Goal: Transaction & Acquisition: Obtain resource

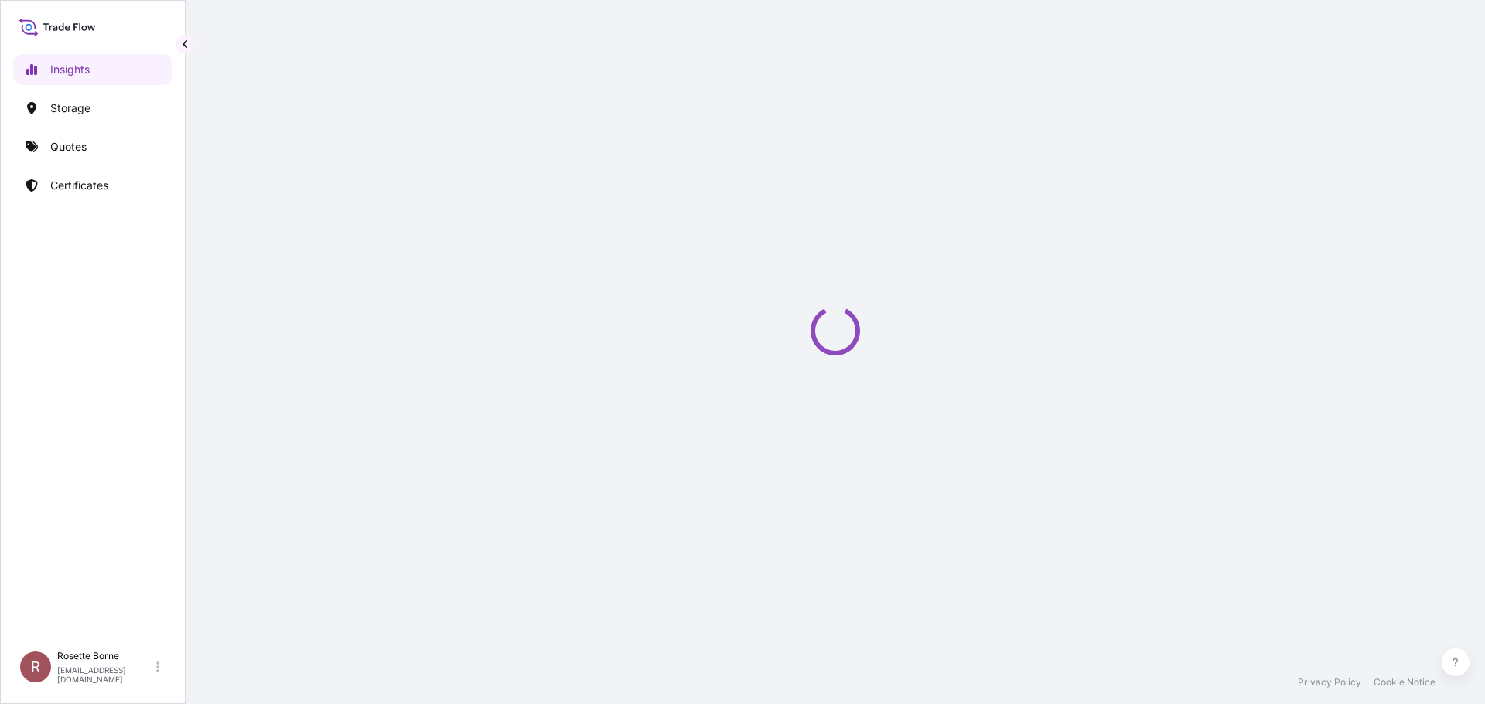
select select "2025"
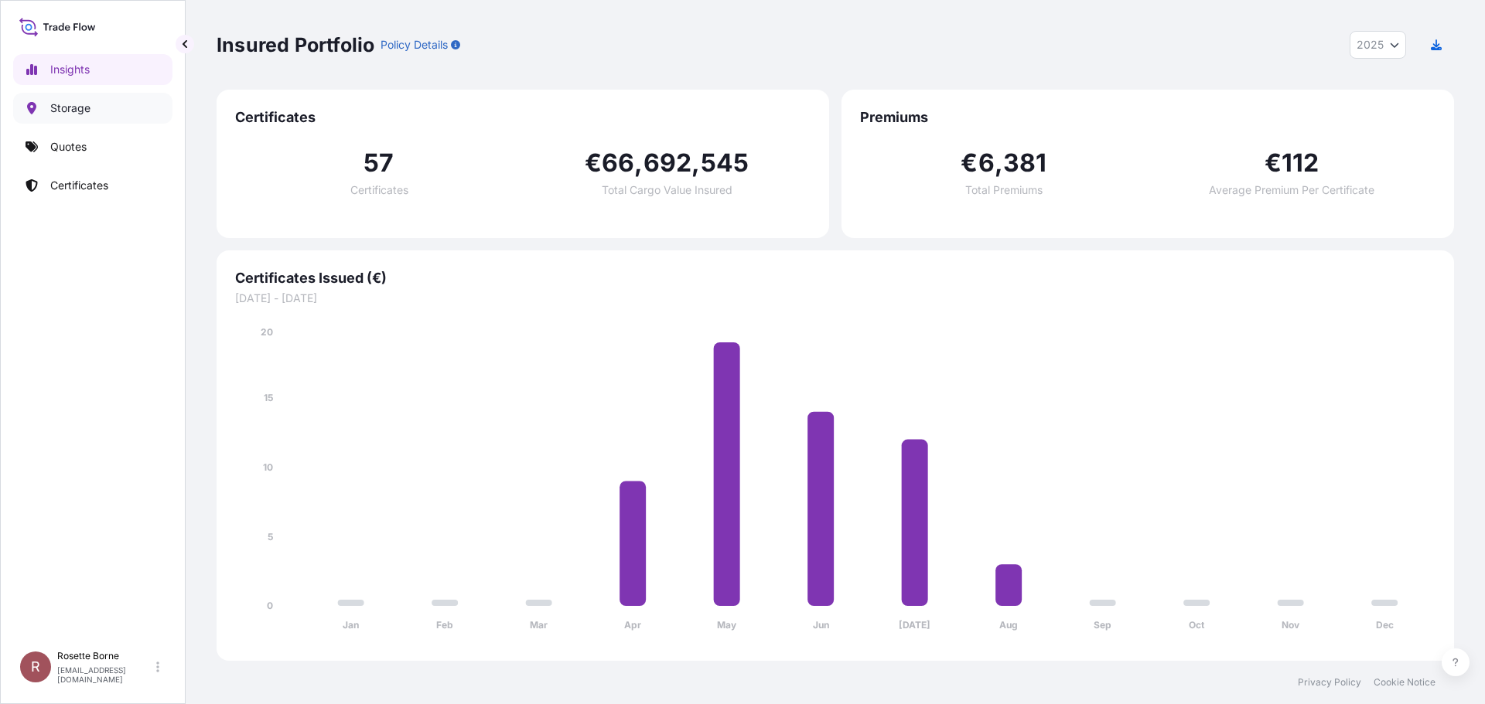
click at [85, 107] on p "Storage" at bounding box center [70, 108] width 40 height 15
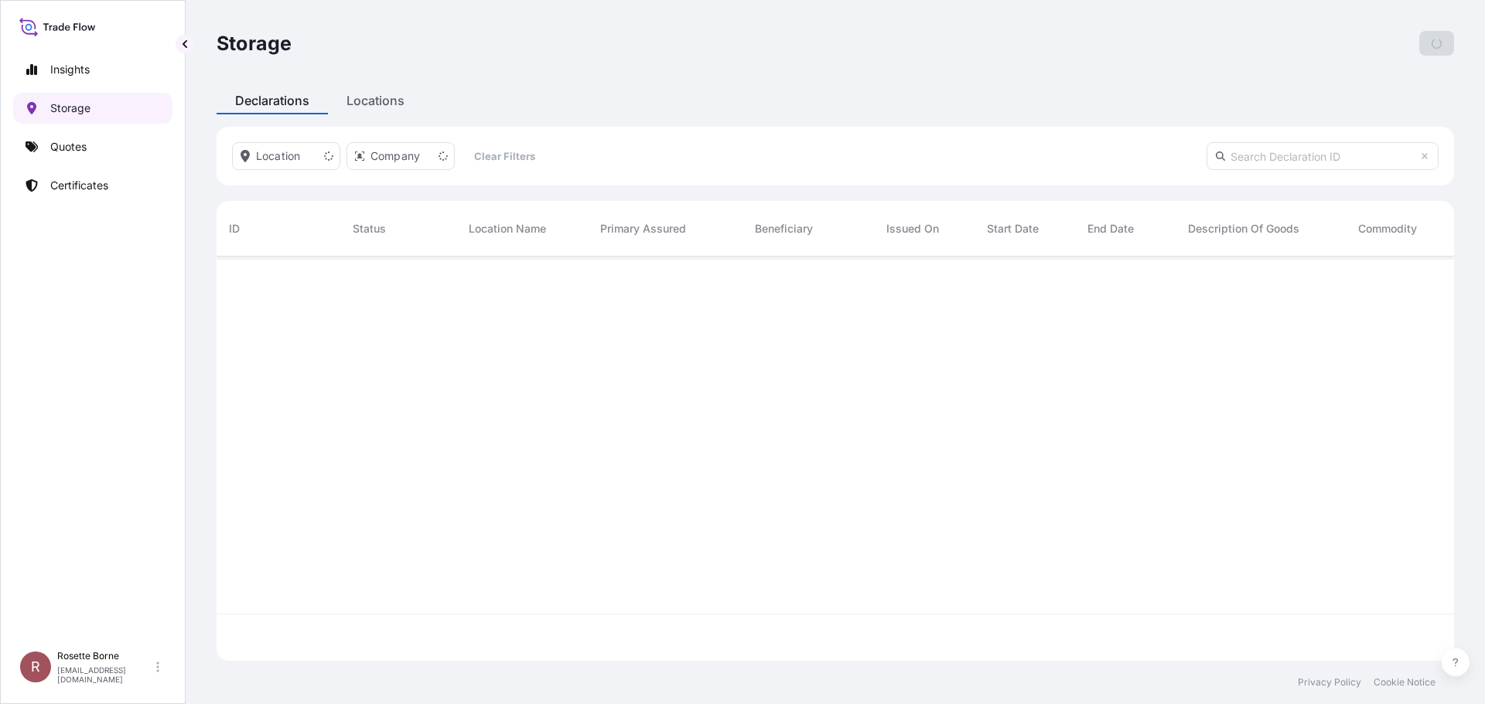
scroll to position [401, 1226]
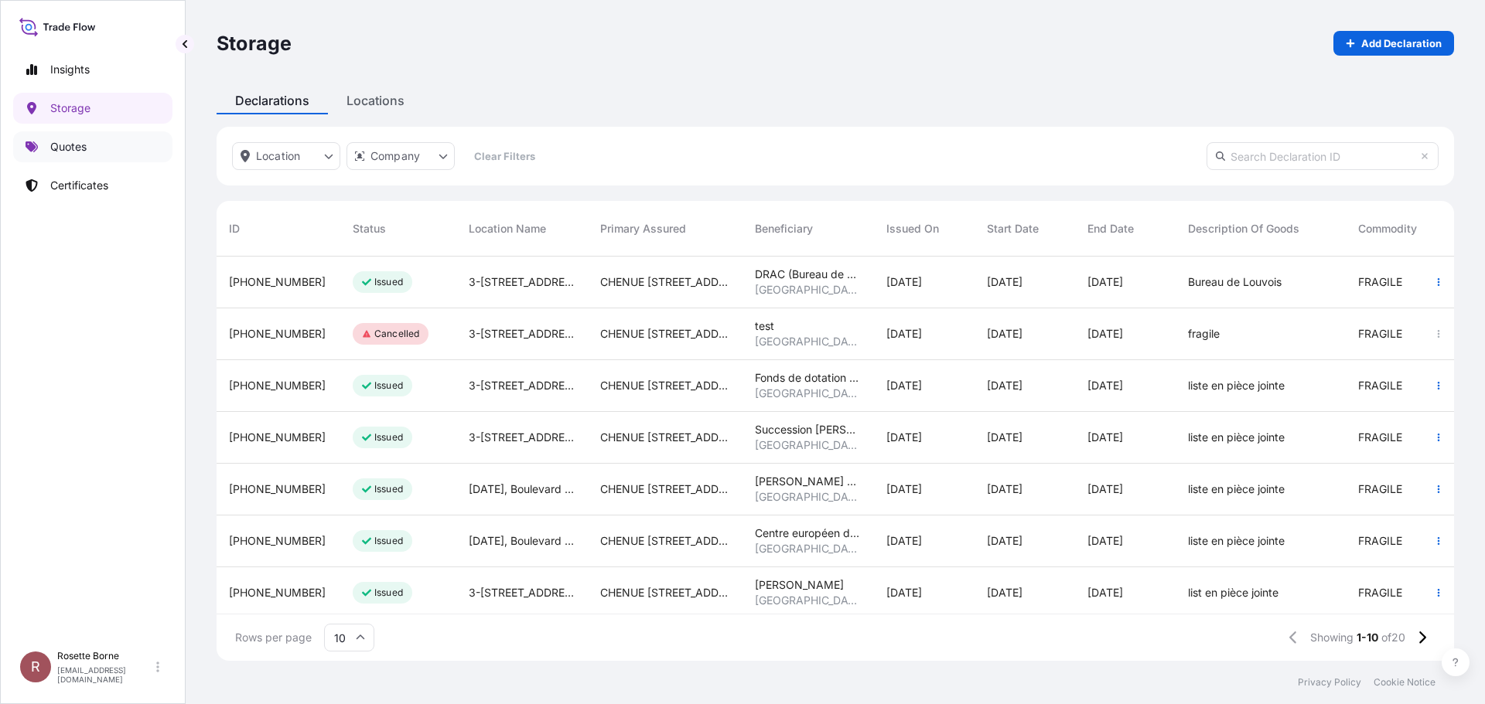
click at [67, 148] on p "Quotes" at bounding box center [68, 146] width 36 height 15
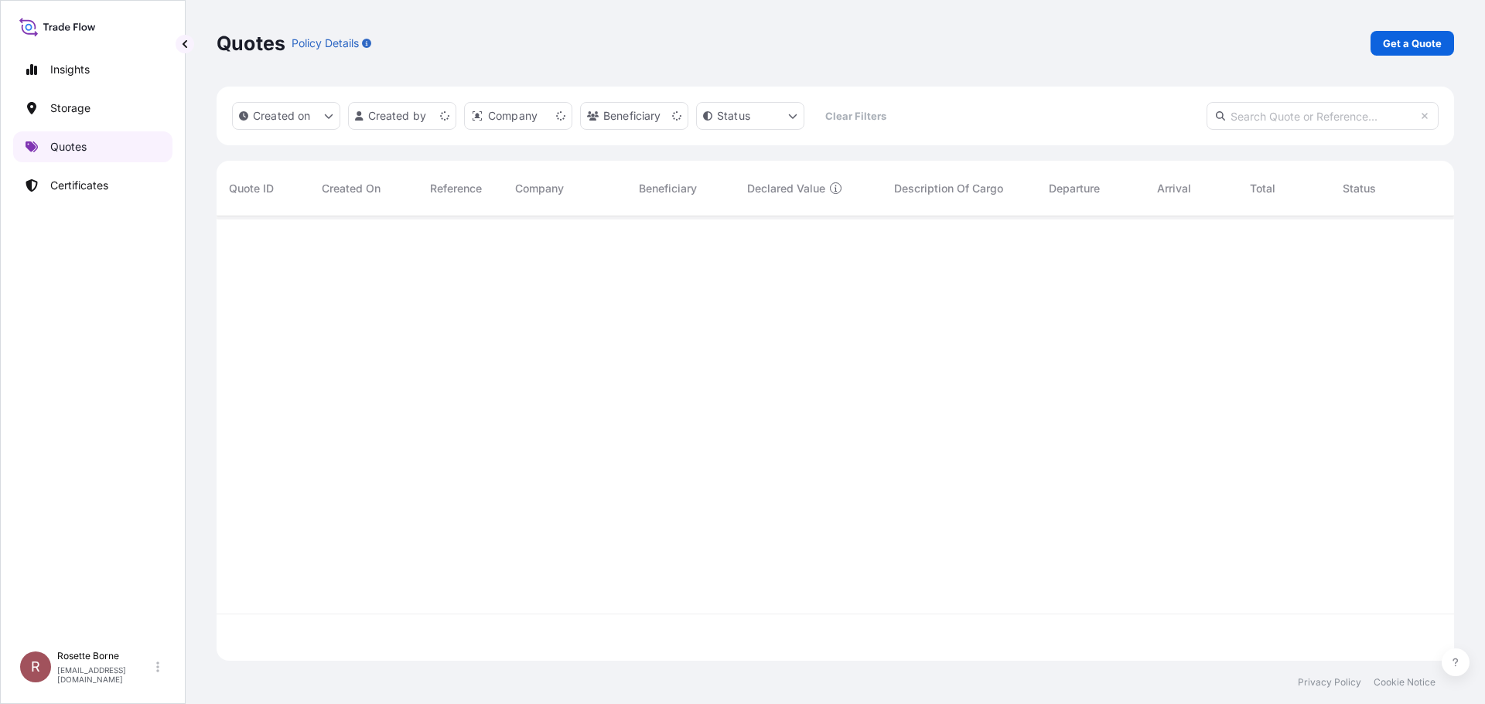
scroll to position [442, 1226]
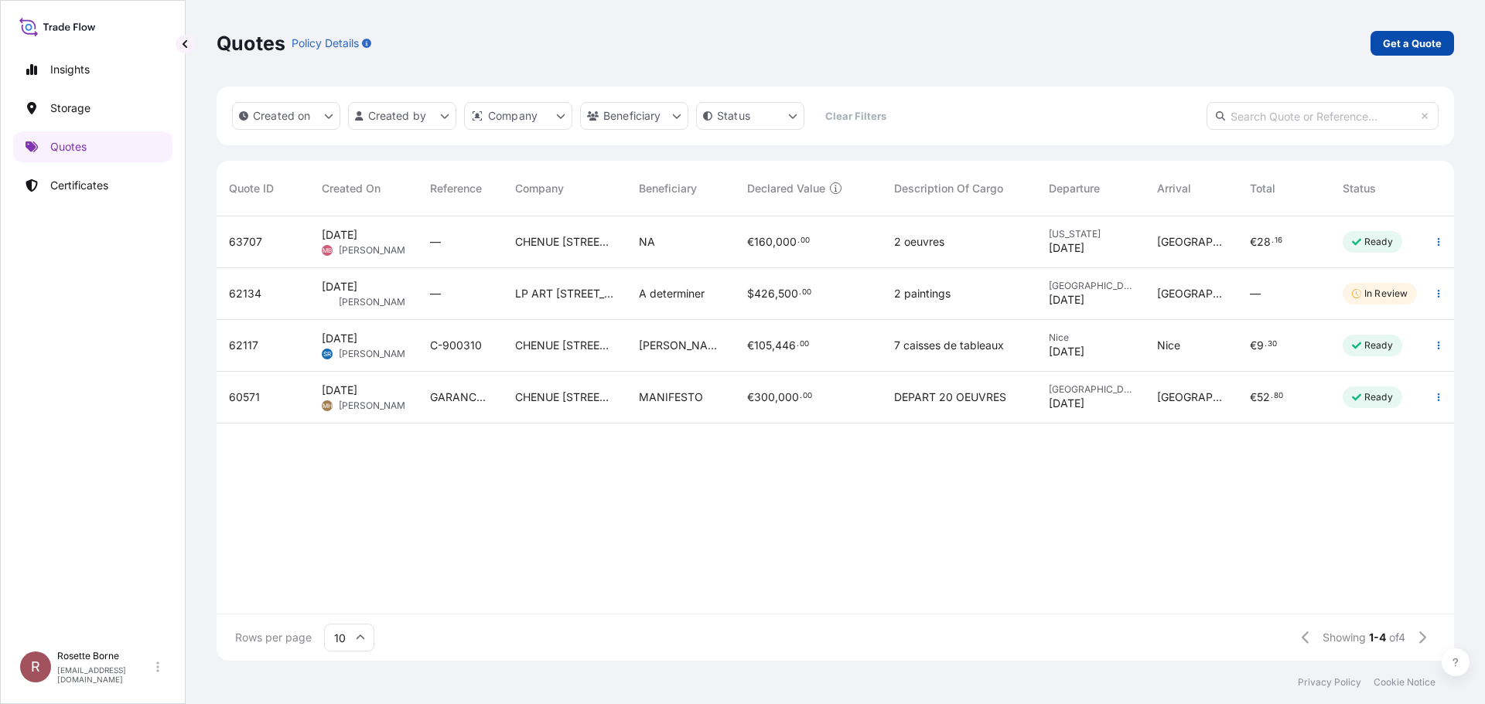
click at [1419, 49] on p "Get a Quote" at bounding box center [1412, 43] width 59 height 15
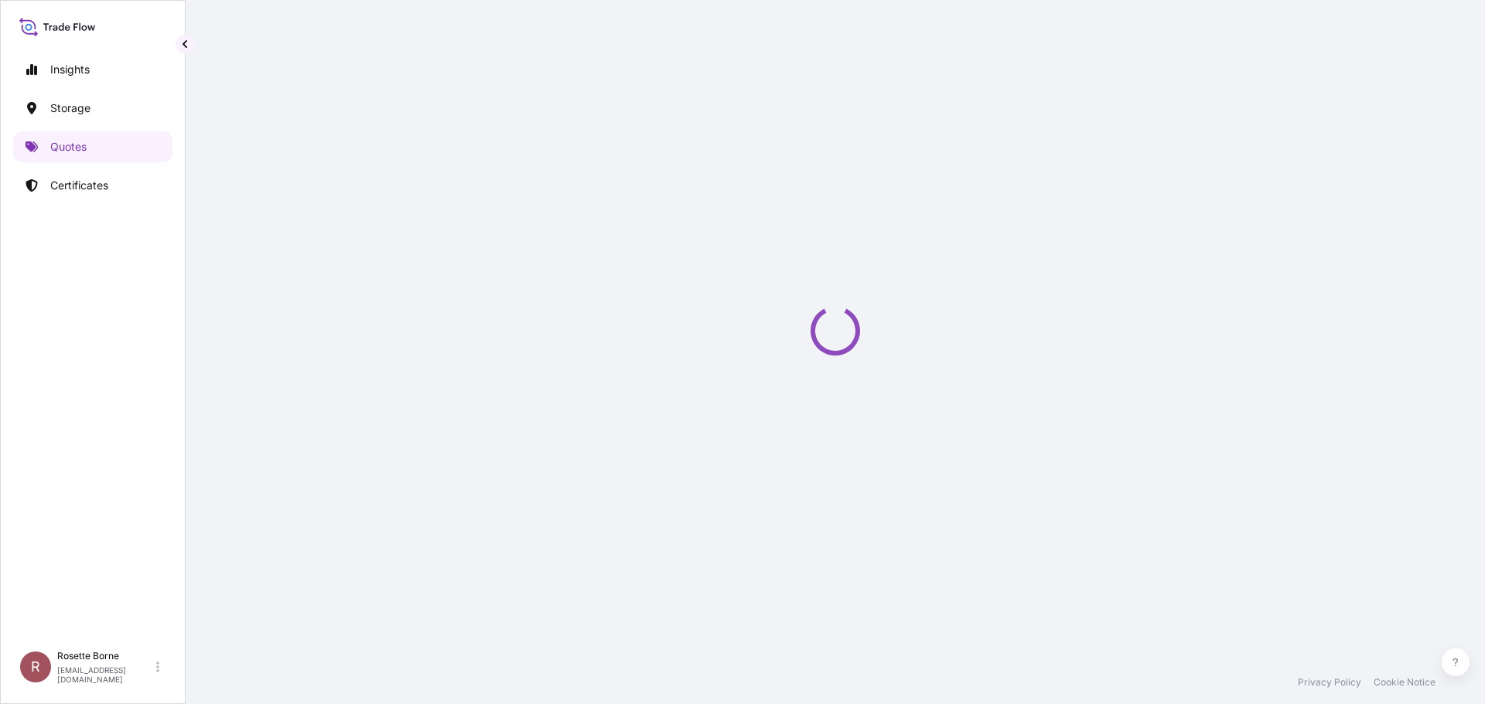
select select "Sea"
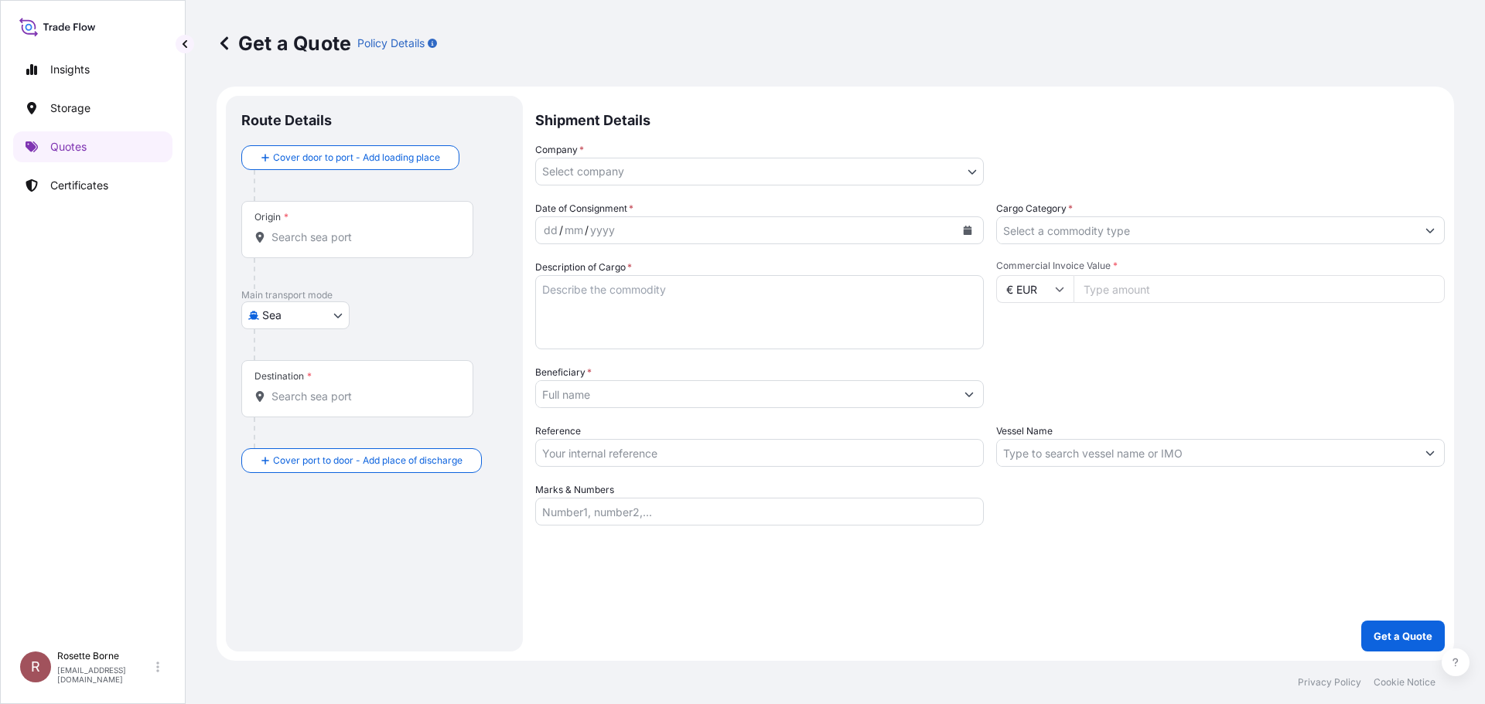
click at [663, 168] on body "Insights Storage Quotes Certificates R Rosette Borne [EMAIL_ADDRESS][DOMAIN_NAM…" at bounding box center [742, 352] width 1485 height 704
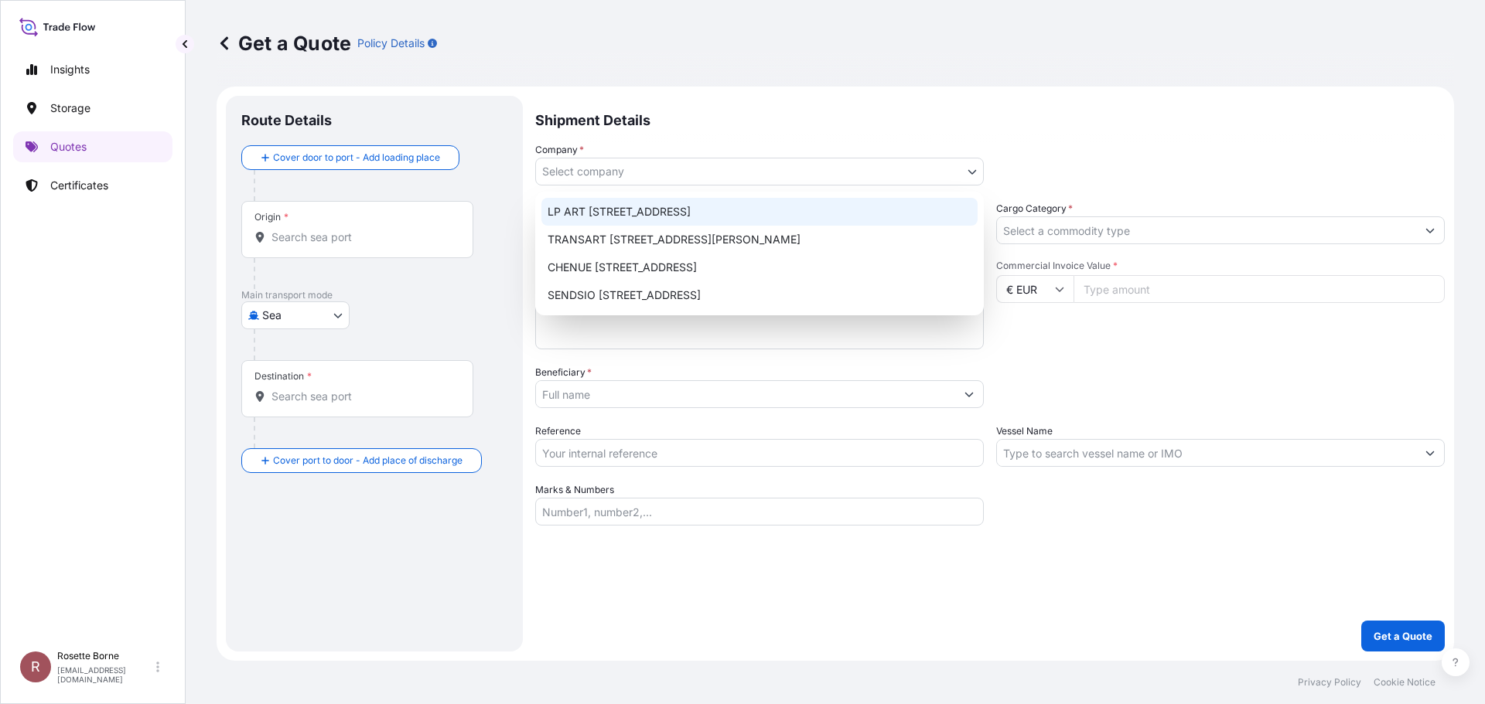
click at [668, 207] on div "LP ART [STREET_ADDRESS]" at bounding box center [759, 212] width 436 height 28
select select "31995"
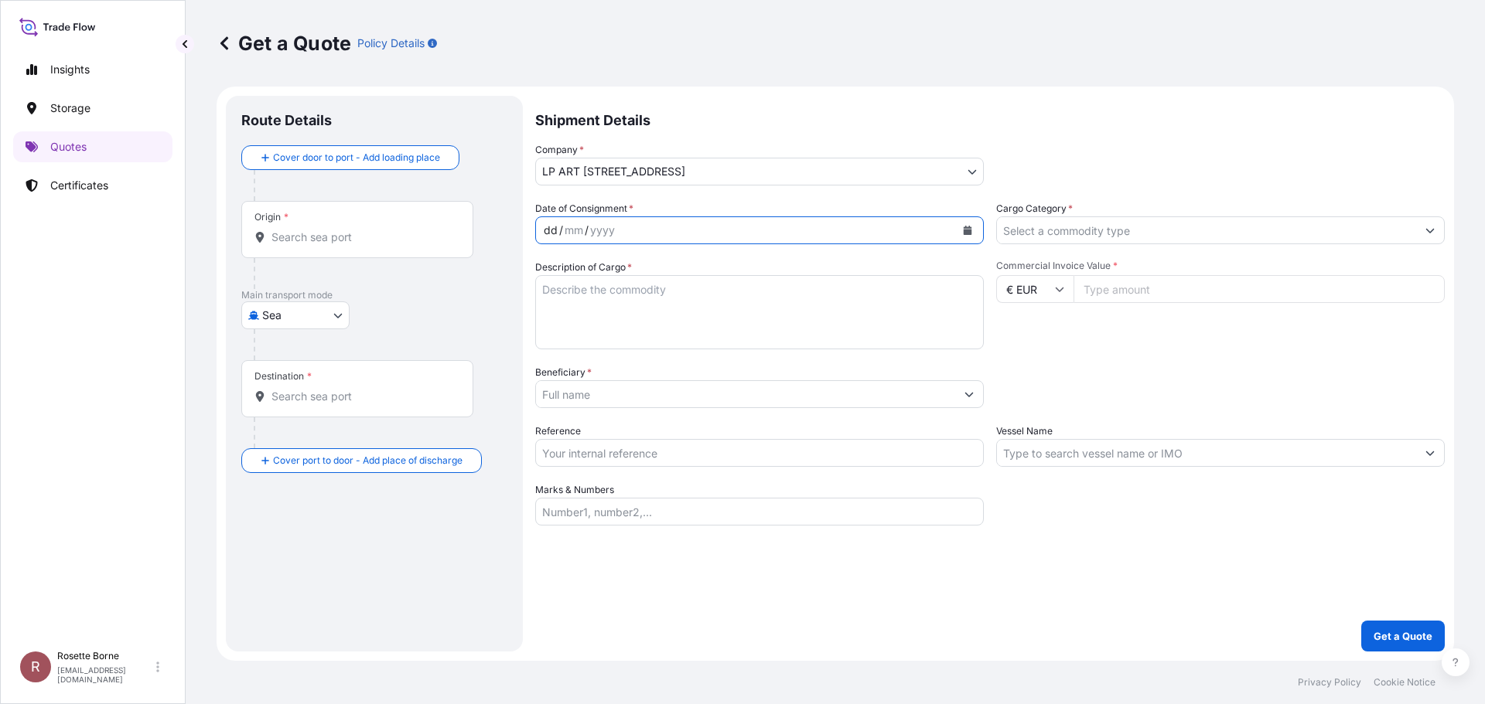
click at [674, 226] on div "dd / mm / yyyy" at bounding box center [745, 231] width 419 height 28
click at [667, 227] on div "29 / mm / yyyy" at bounding box center [745, 231] width 419 height 28
click at [965, 234] on icon "Calendar" at bounding box center [968, 230] width 9 height 9
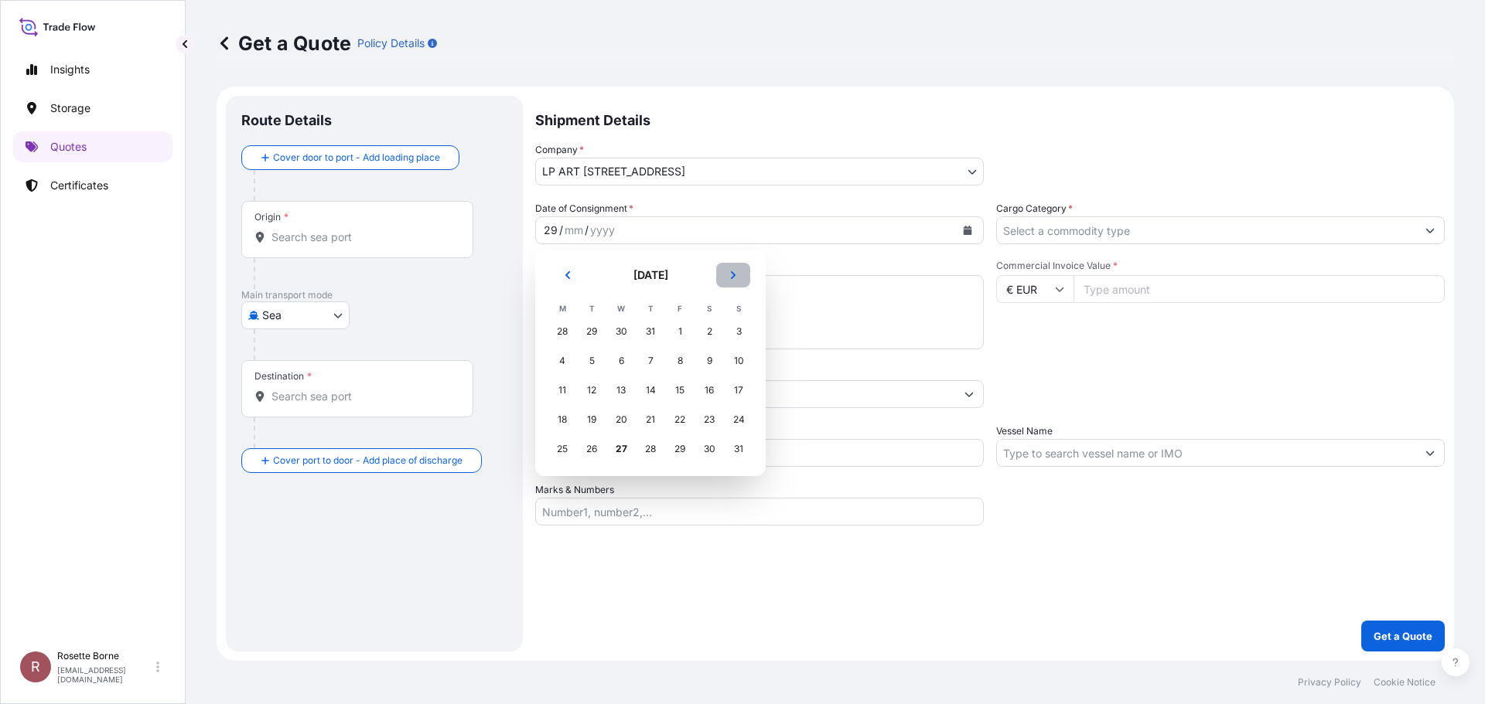
click at [738, 275] on button "Next" at bounding box center [733, 275] width 34 height 25
click at [738, 276] on button "Next" at bounding box center [733, 275] width 34 height 25
click at [620, 333] on div "1" at bounding box center [621, 332] width 28 height 28
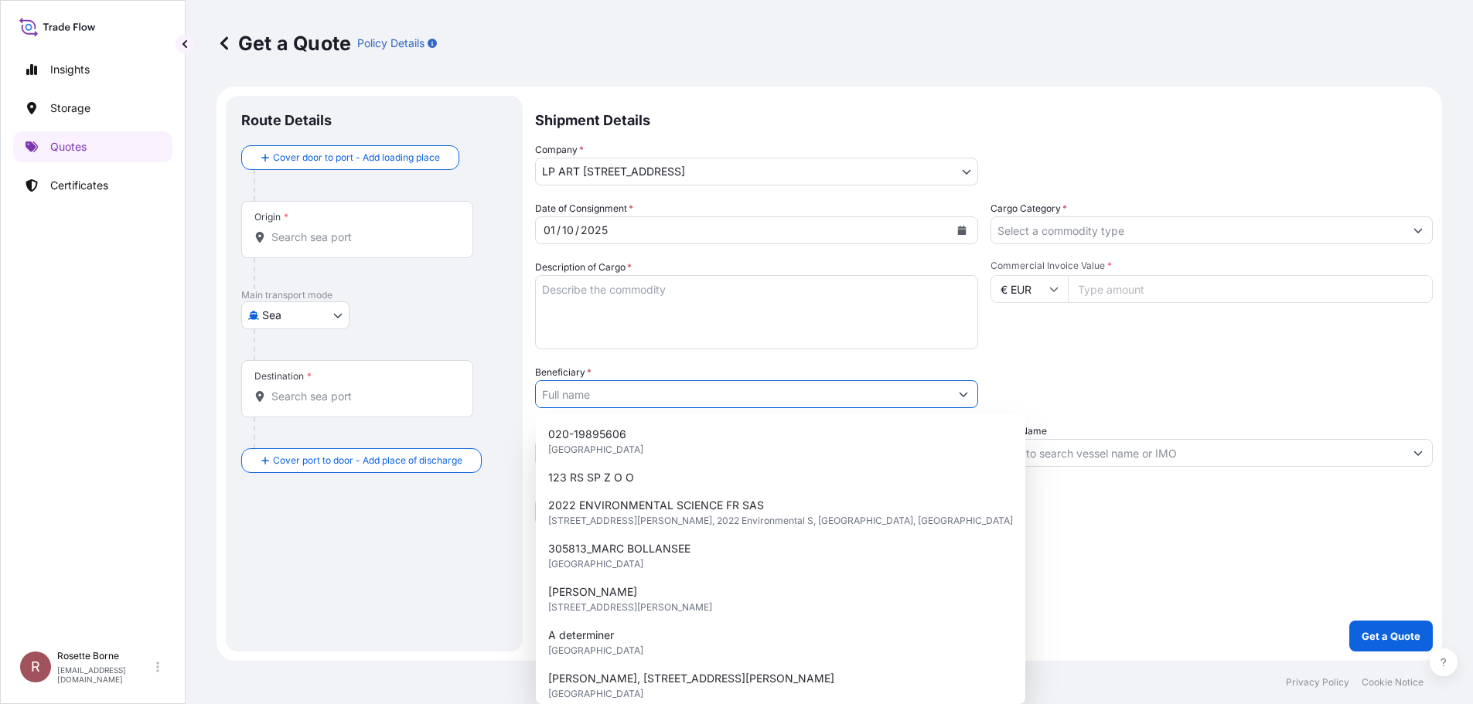
click at [757, 389] on input "Beneficiary *" at bounding box center [743, 394] width 414 height 28
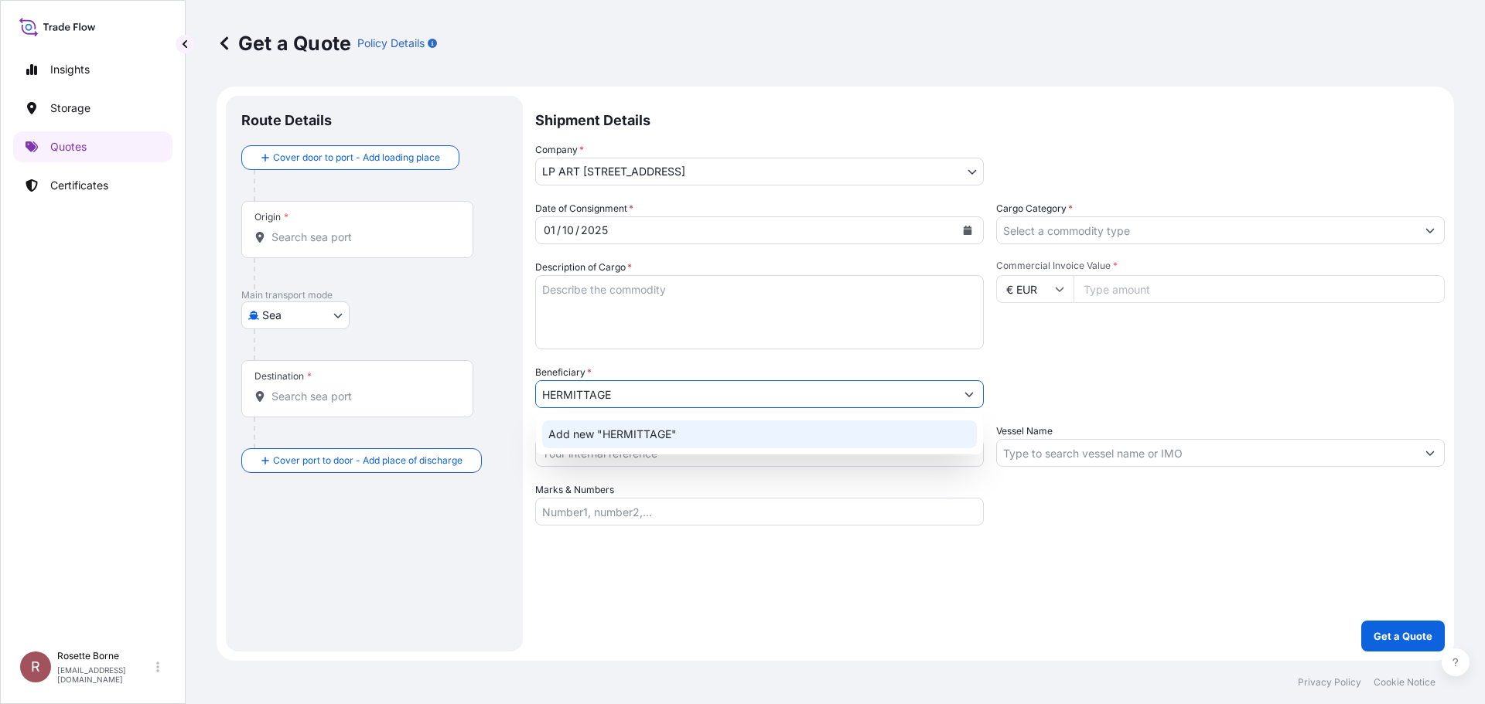
click at [653, 434] on span "Add new "HERMITTAGE"" at bounding box center [612, 434] width 128 height 15
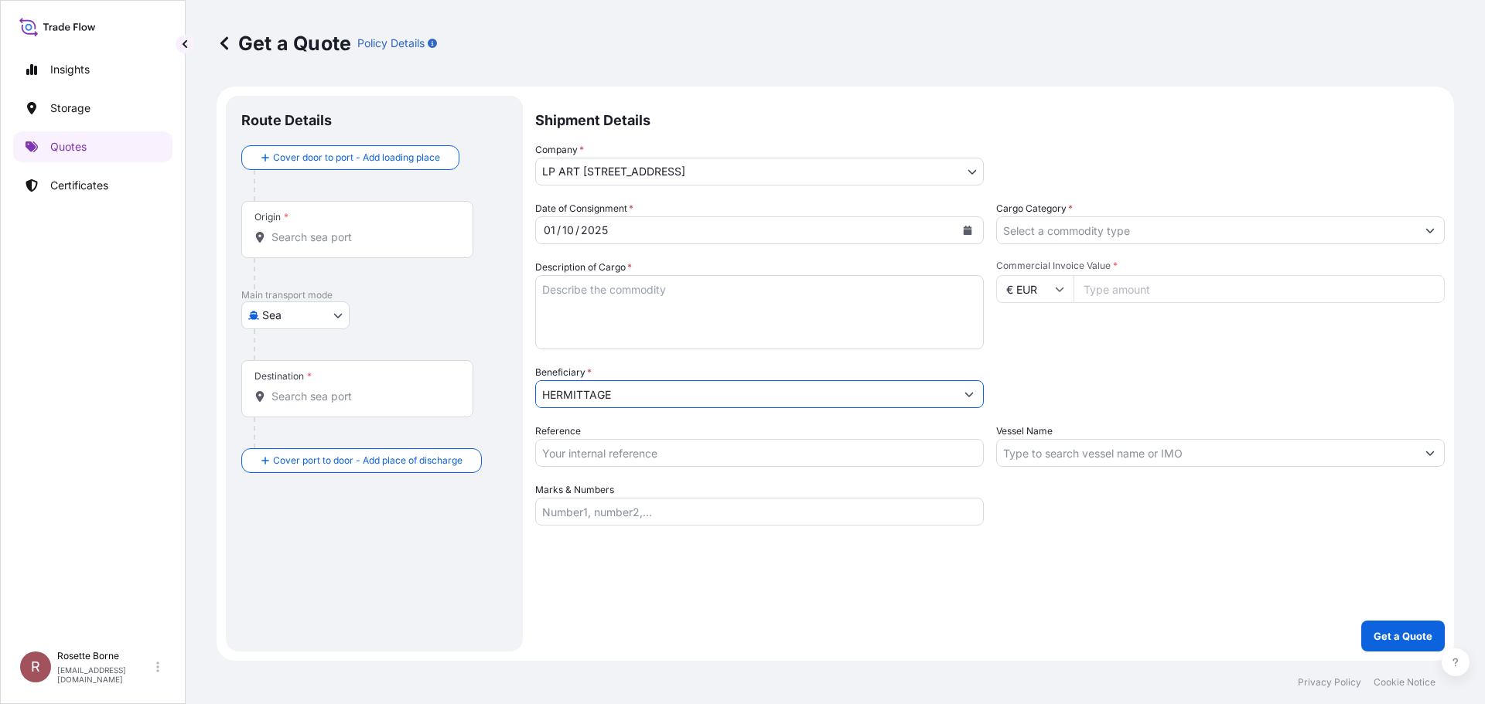
click at [588, 398] on input "HERMITTAGE" at bounding box center [745, 394] width 419 height 28
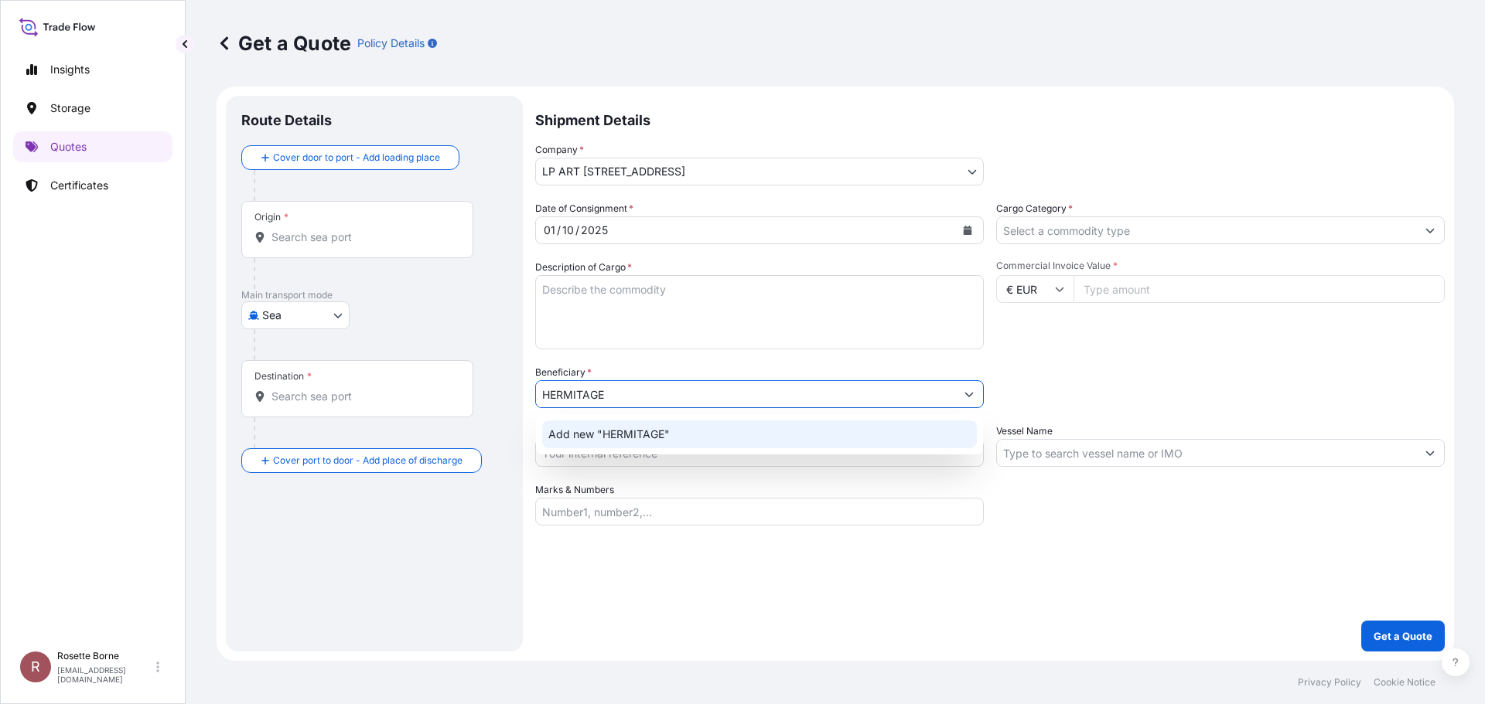
click at [639, 432] on span "Add new "HERMITAGE"" at bounding box center [608, 434] width 121 height 15
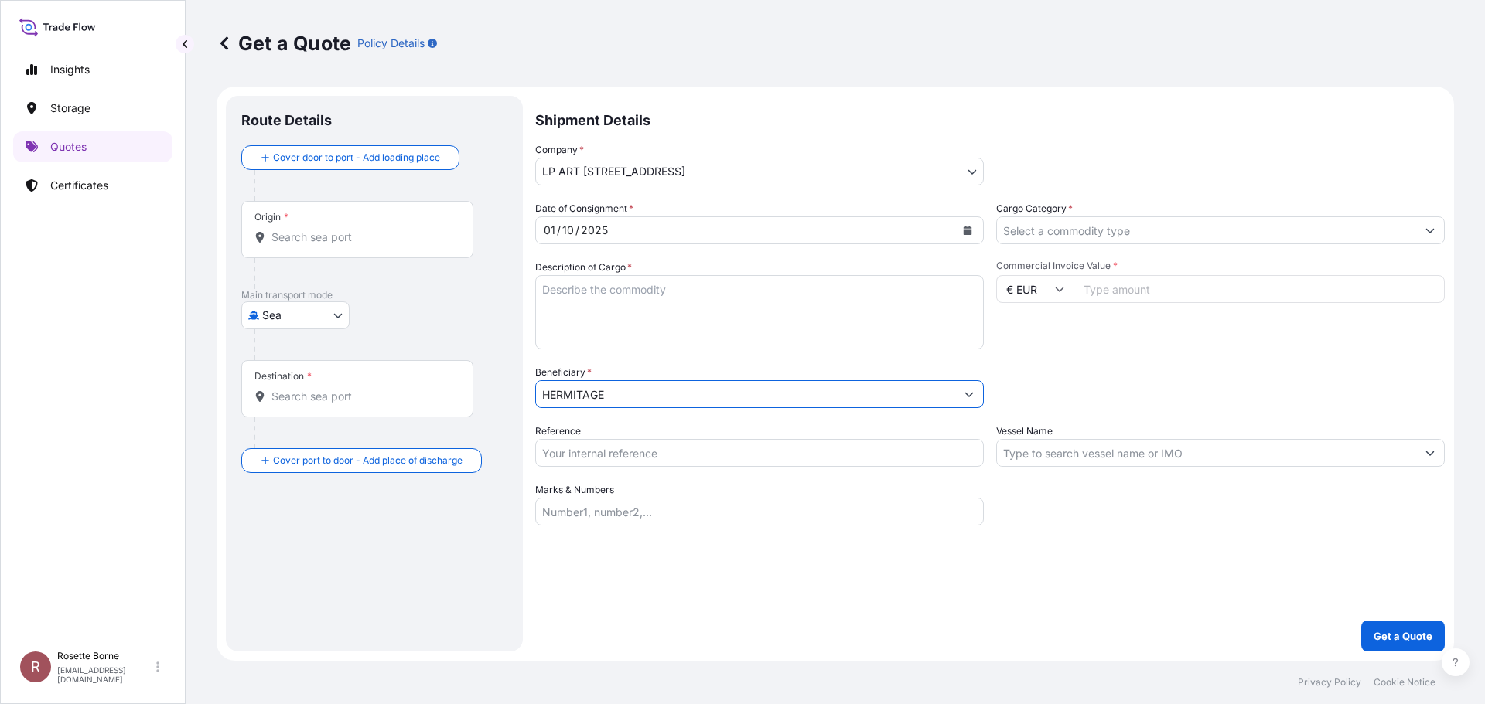
click at [691, 389] on input "HERMITAGE" at bounding box center [745, 394] width 419 height 28
type input "HERMITAGE"
click at [1108, 230] on input "Cargo Category *" at bounding box center [1206, 231] width 419 height 28
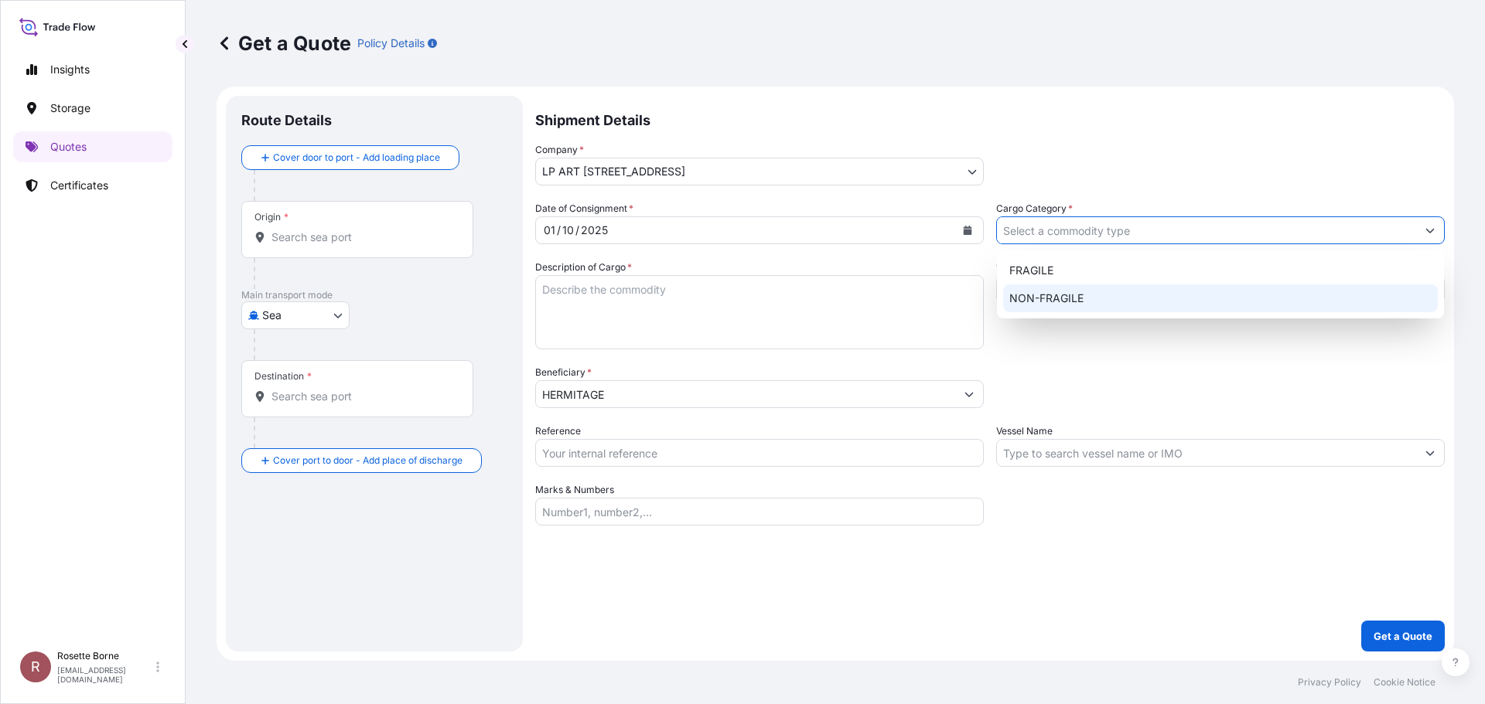
click at [1094, 298] on div "NON-FRAGILE" at bounding box center [1220, 299] width 435 height 28
type input "NON-FRAGILE"
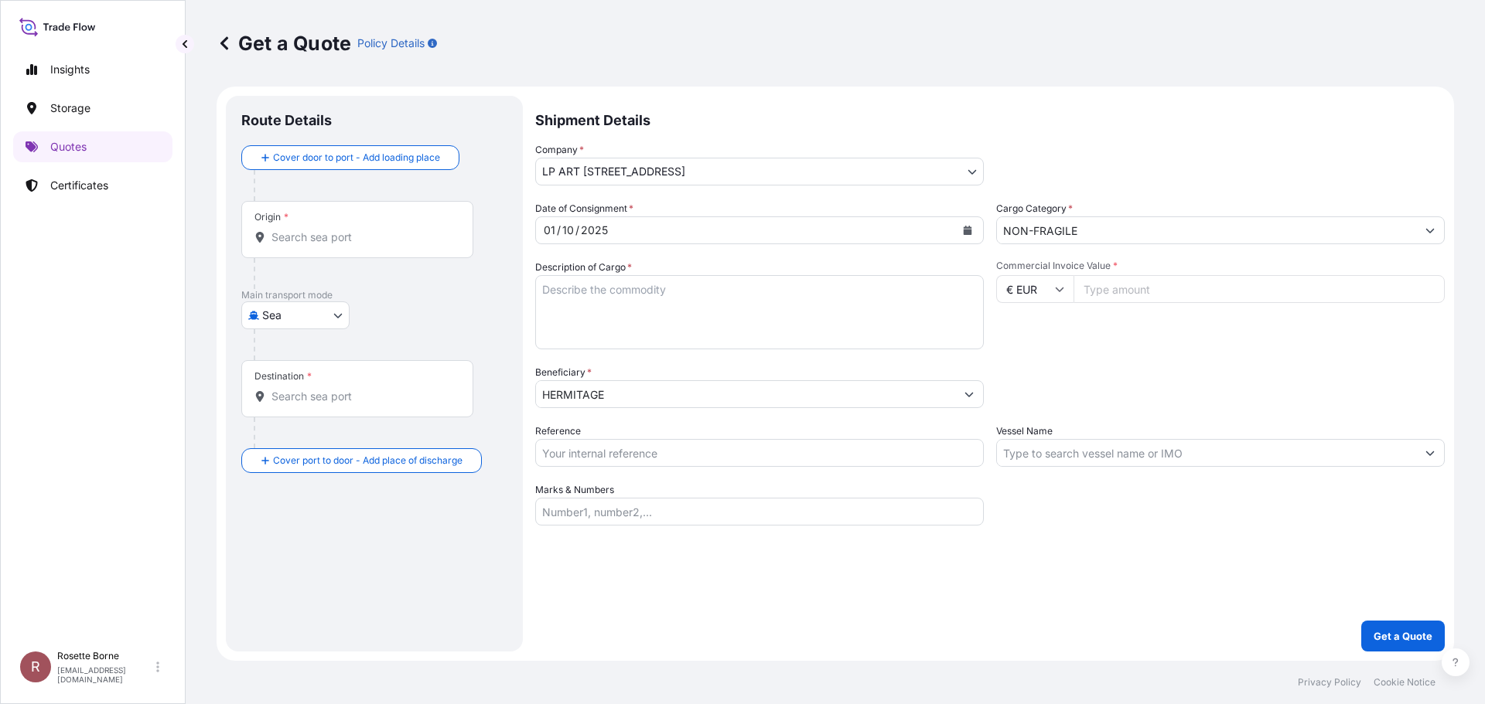
click at [1142, 292] on input "Commercial Invoice Value *" at bounding box center [1258, 289] width 371 height 28
type input "9600000"
click at [1361, 621] on button "Get a Quote" at bounding box center [1403, 636] width 84 height 31
click at [769, 307] on textarea "Description of Cargo *" at bounding box center [759, 312] width 449 height 74
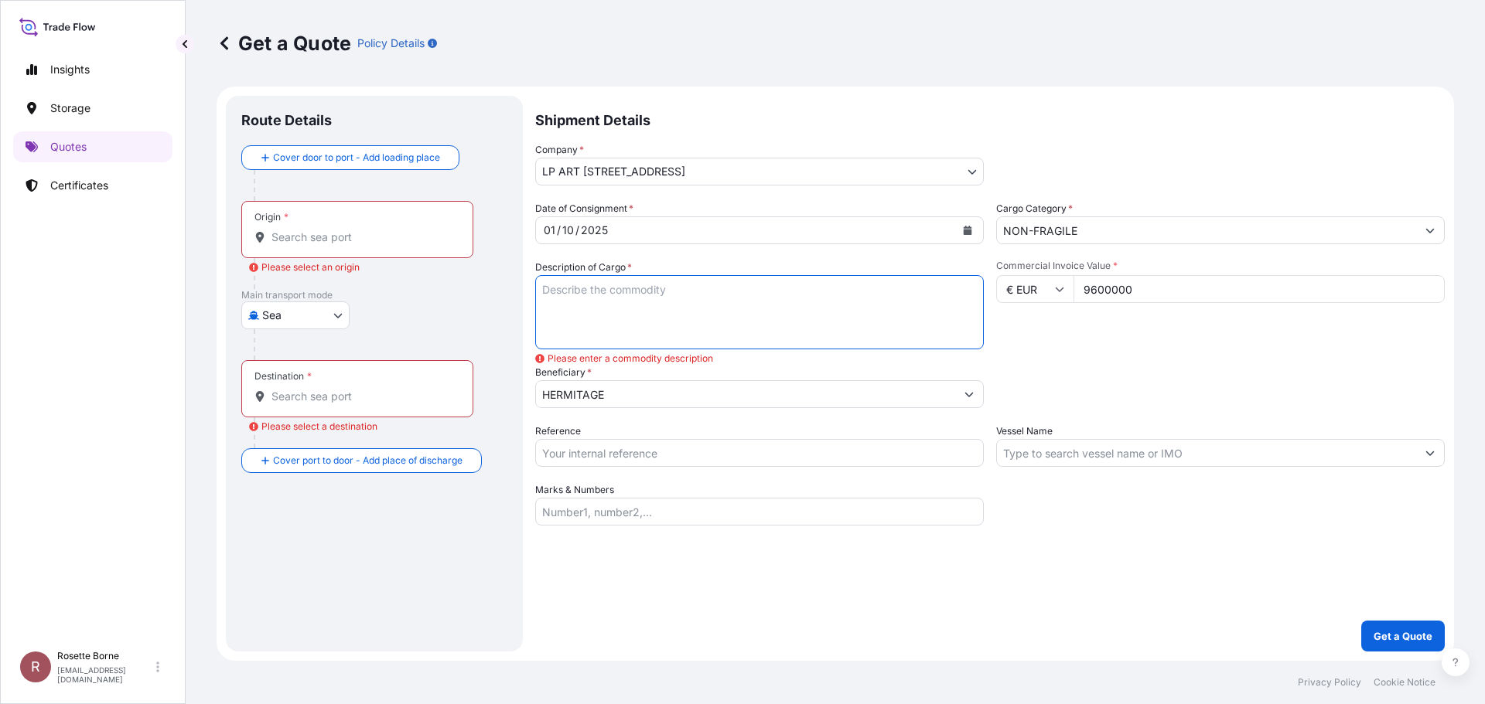
click at [343, 312] on body "Insights Storage Quotes Certificates R Rosette Borne [EMAIL_ADDRESS][DOMAIN_NAM…" at bounding box center [742, 352] width 1485 height 704
click at [76, 150] on p "Quotes" at bounding box center [68, 146] width 36 height 15
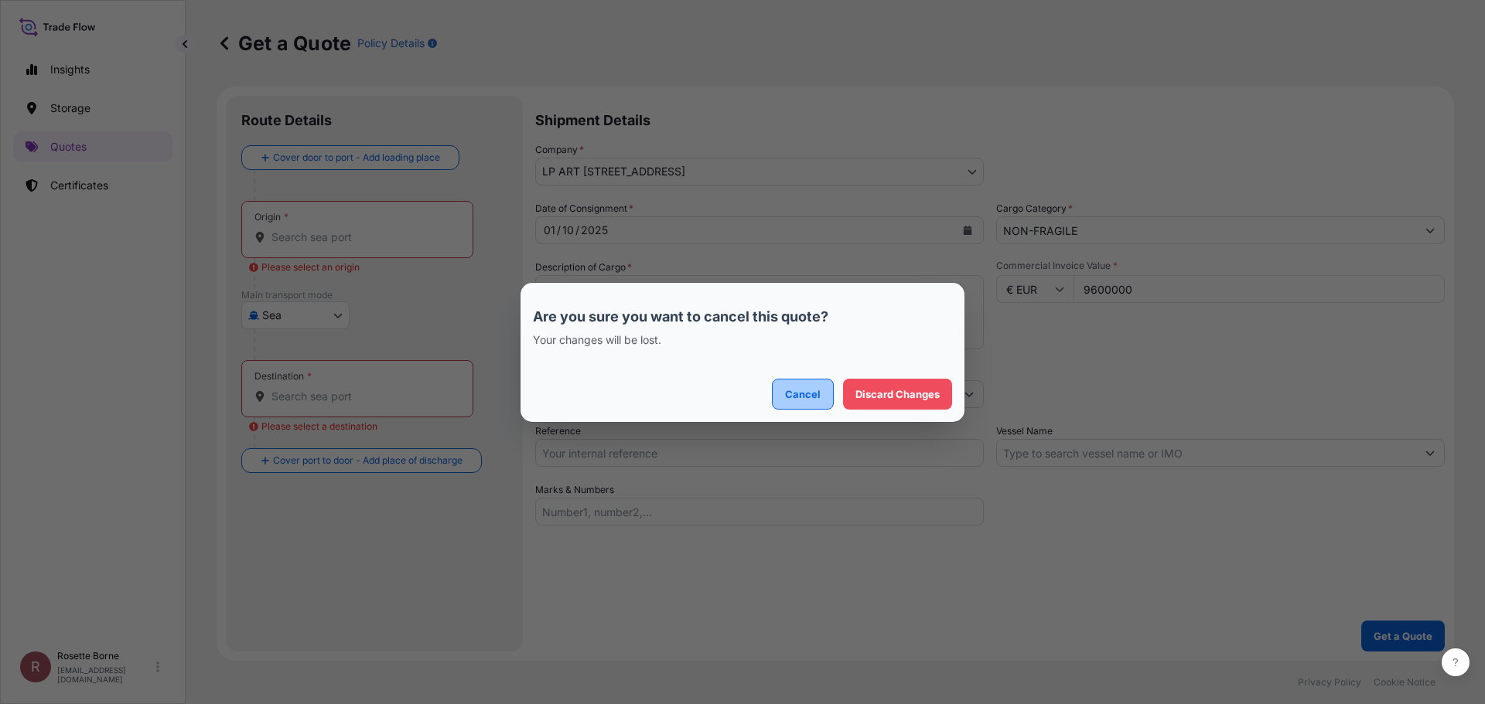
click at [821, 398] on button "Cancel" at bounding box center [803, 394] width 62 height 31
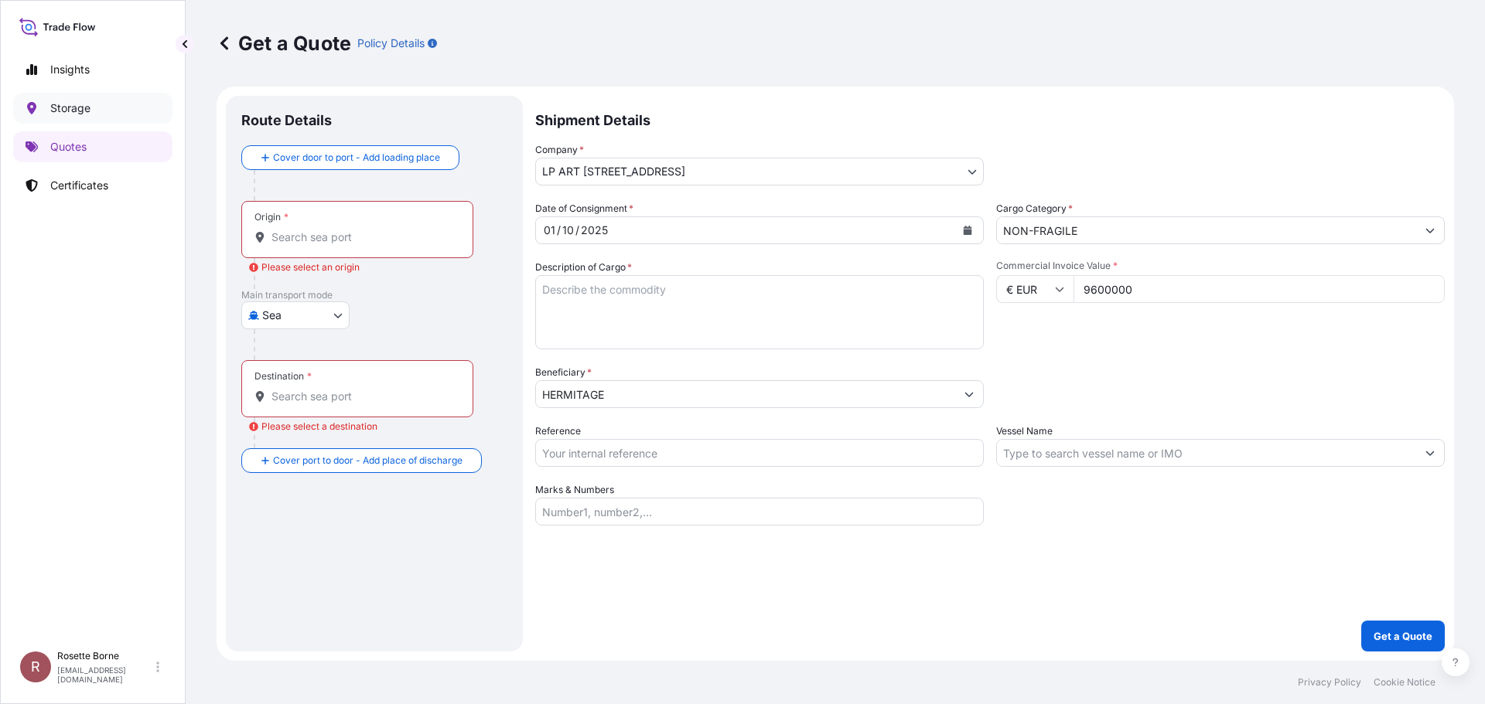
click at [87, 106] on p "Storage" at bounding box center [70, 108] width 40 height 15
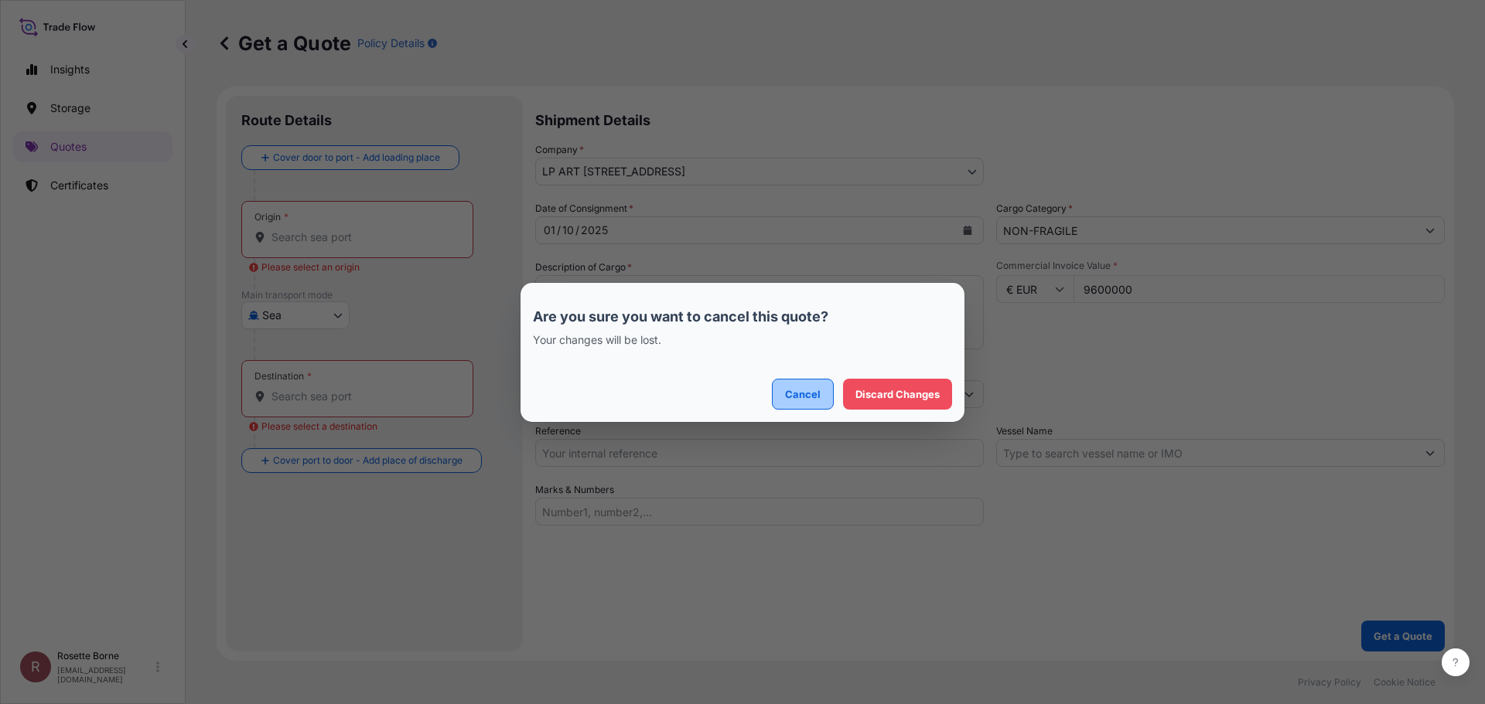
click at [828, 392] on button "Cancel" at bounding box center [803, 394] width 62 height 31
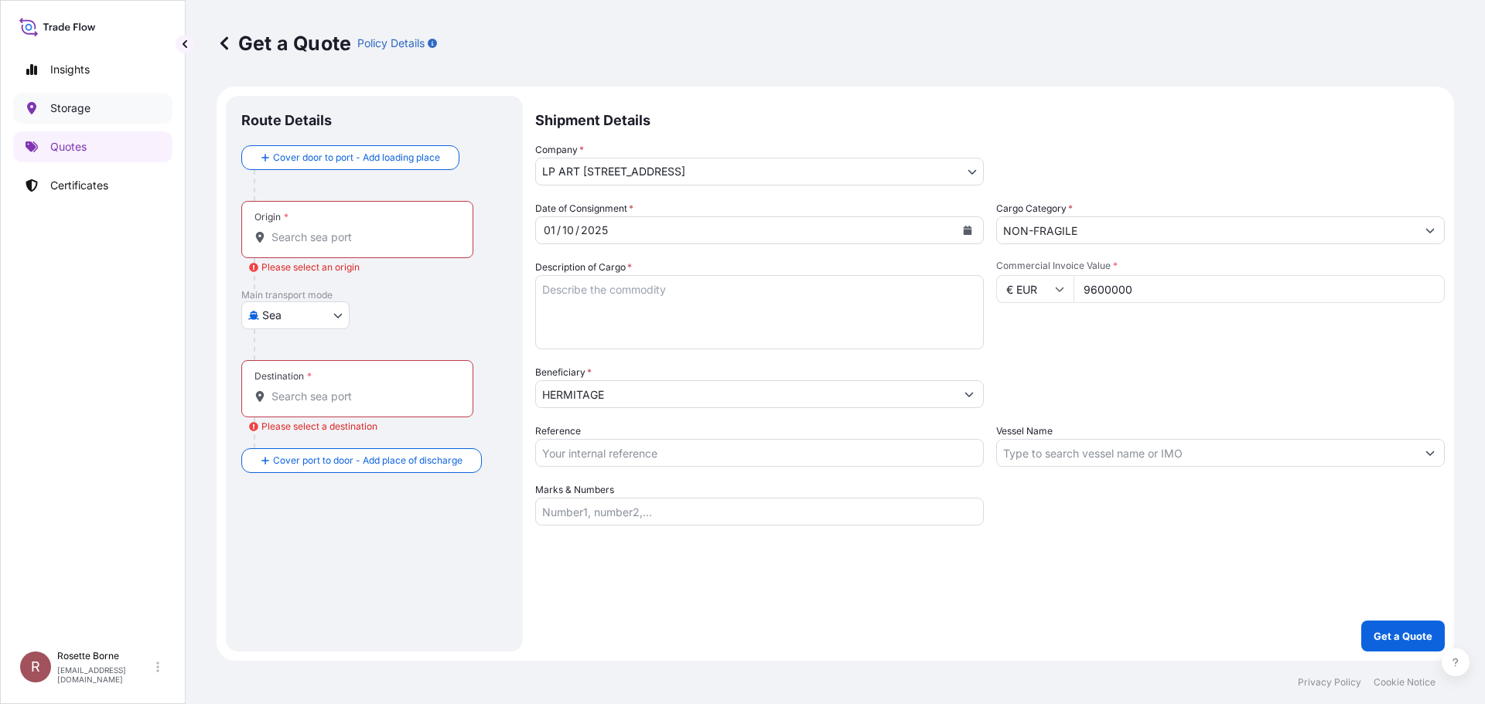
click at [114, 112] on link "Storage" at bounding box center [92, 108] width 159 height 31
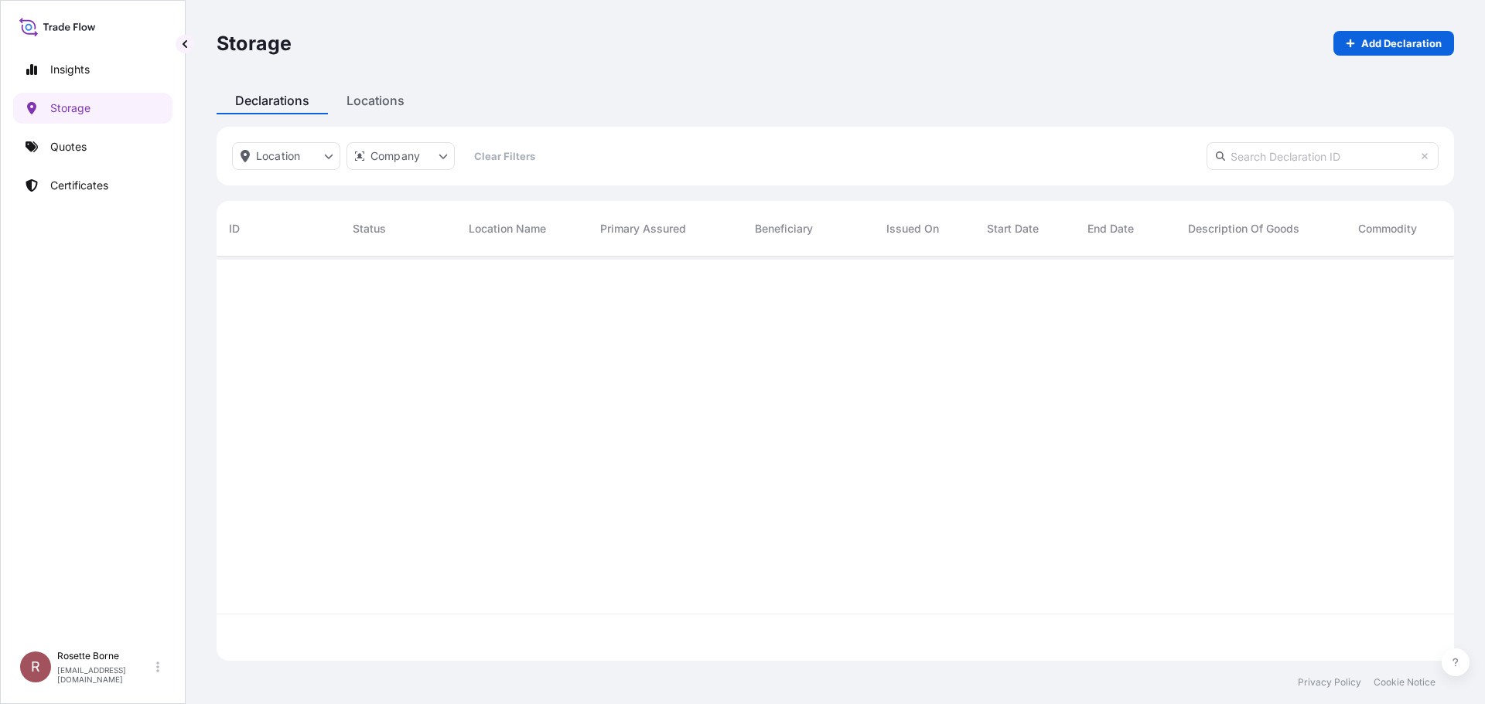
scroll to position [401, 1226]
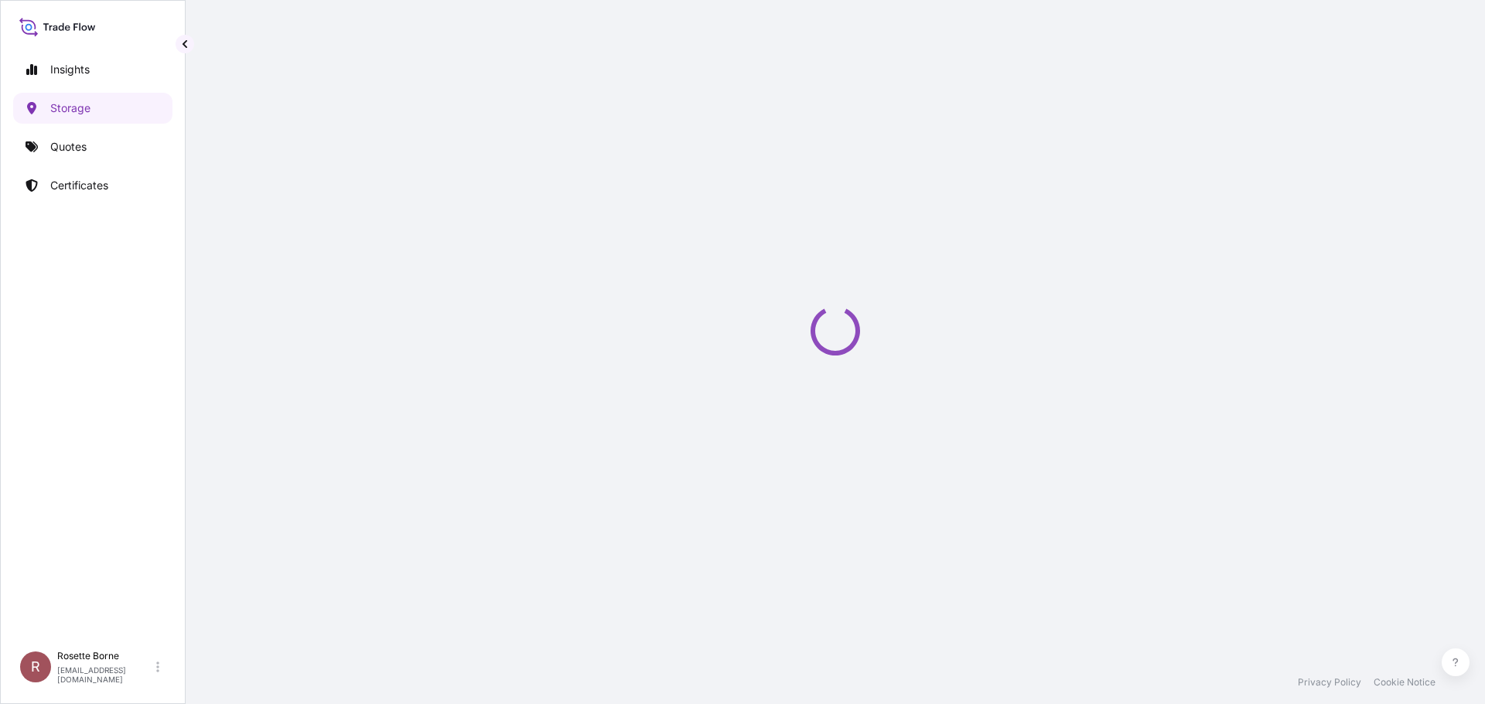
click at [366, 97] on div "Storage Add Declaration Declarations Locations Location Company Clear Filters I…" at bounding box center [835, 330] width 1299 height 661
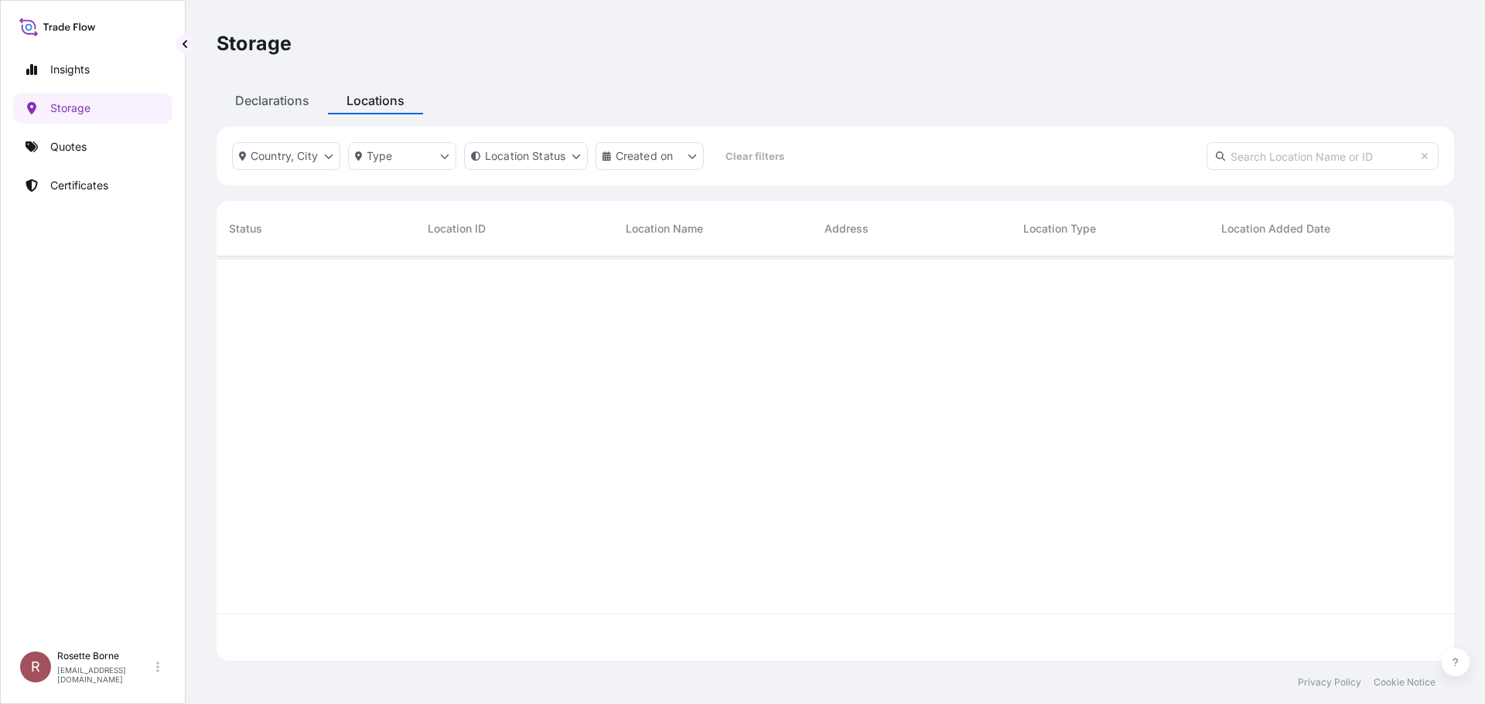
scroll to position [401, 1226]
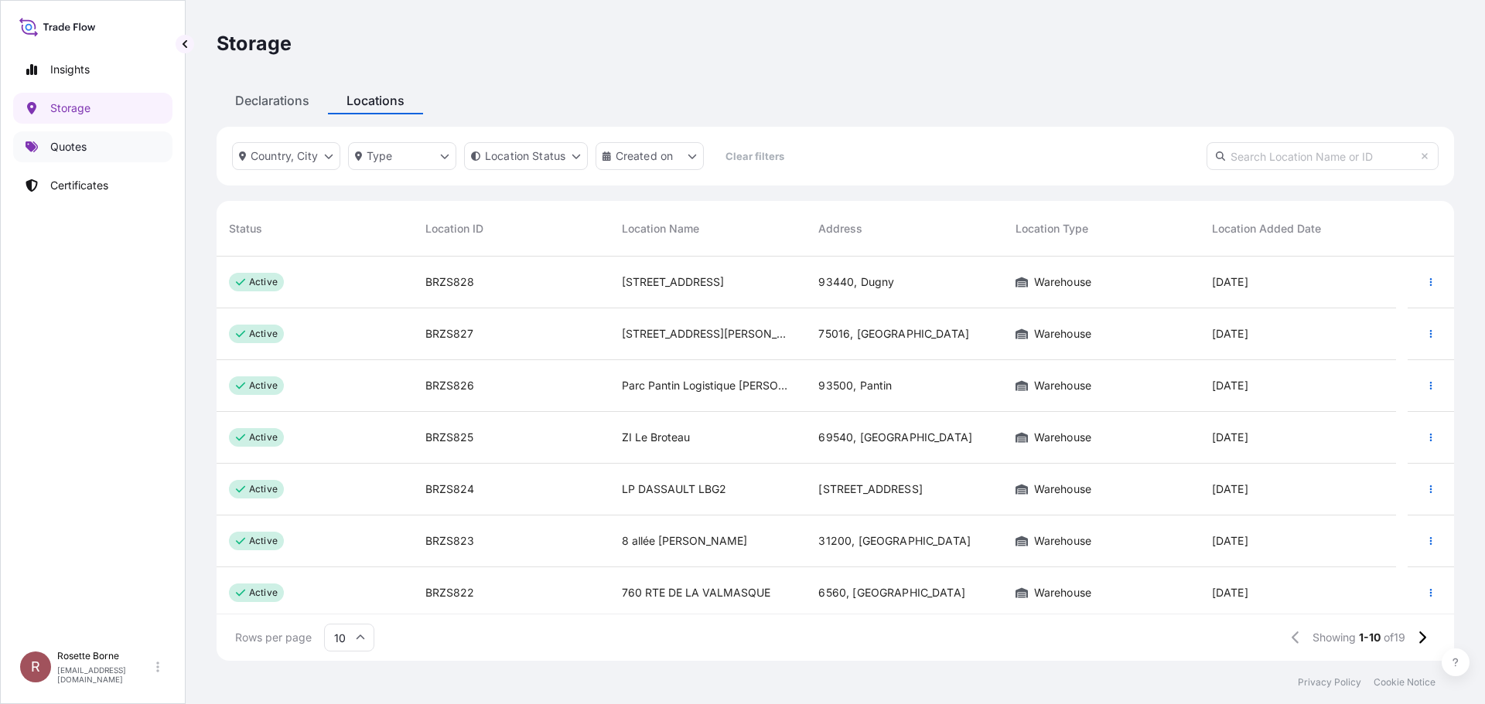
click at [94, 143] on link "Quotes" at bounding box center [92, 146] width 159 height 31
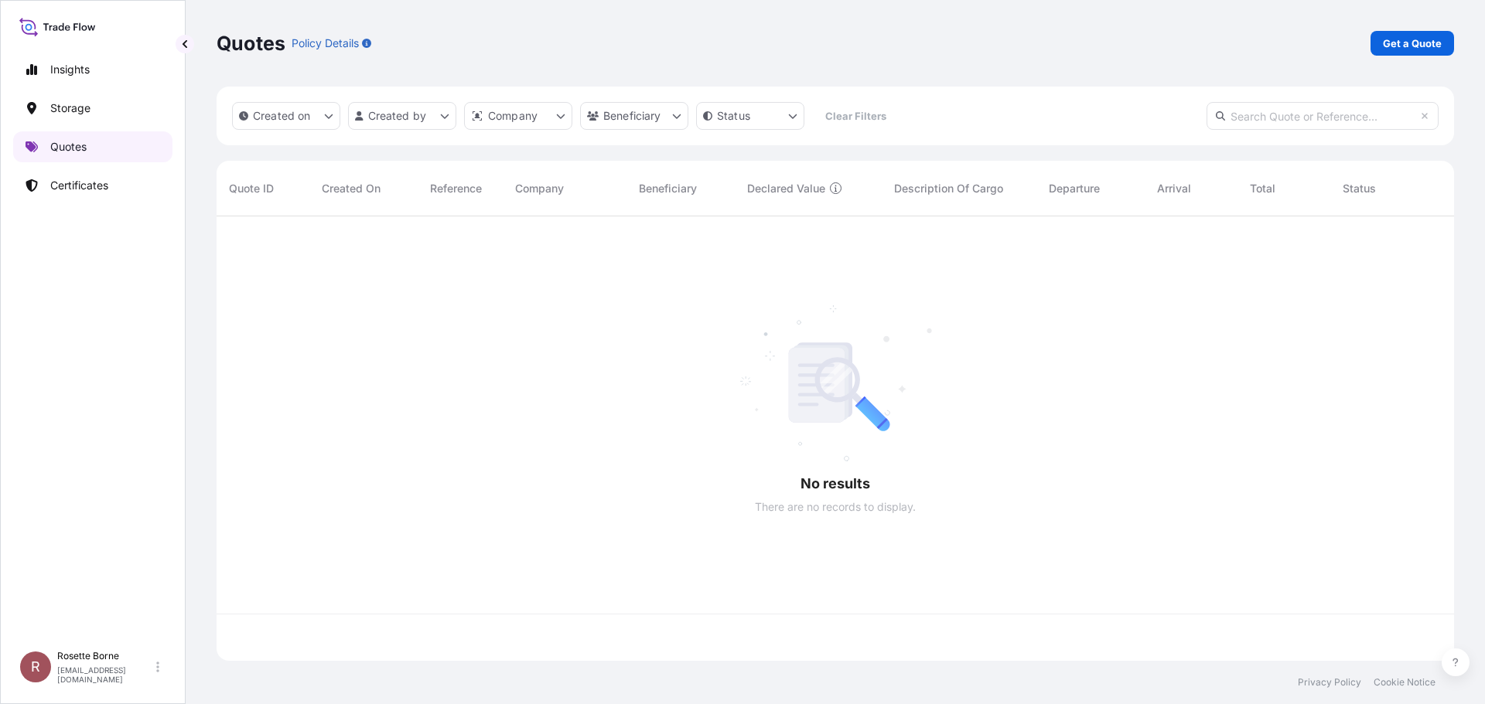
scroll to position [442, 1226]
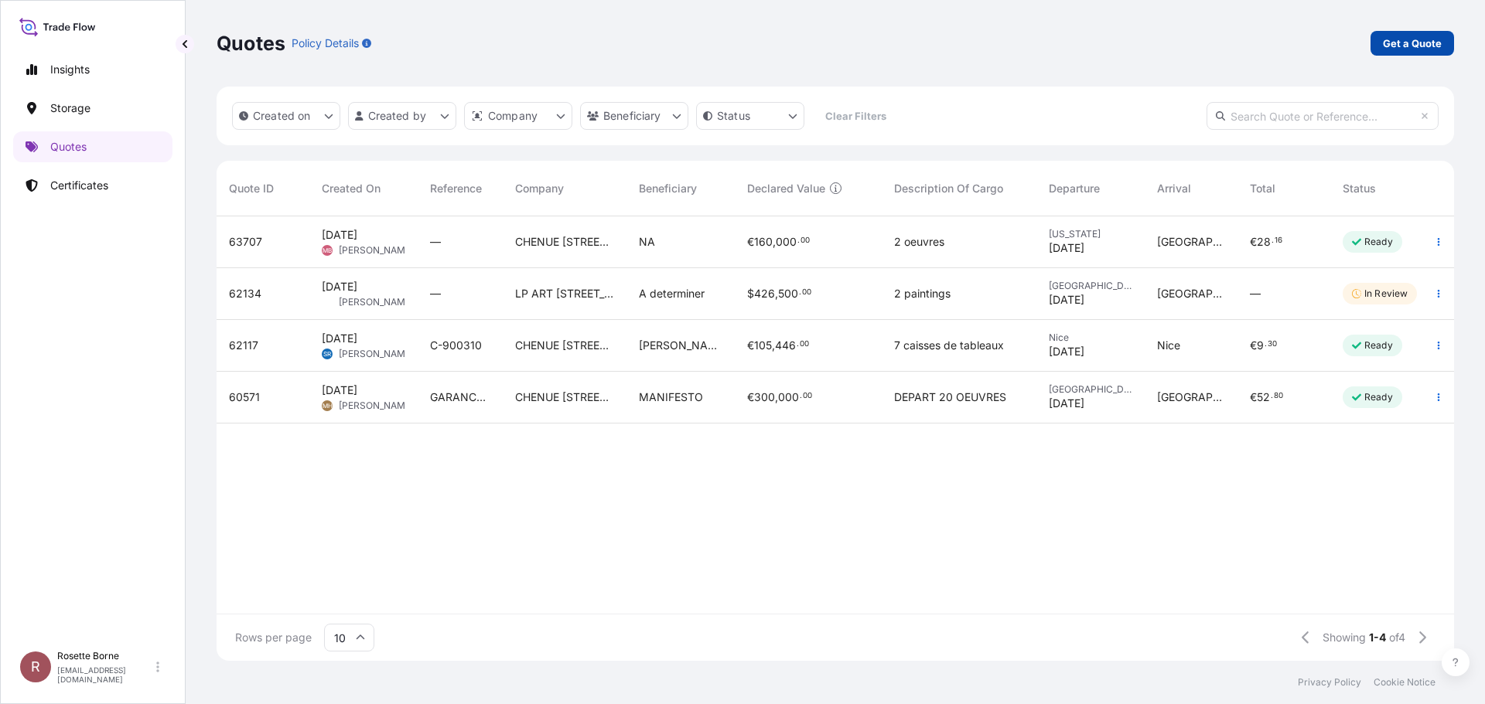
click at [1406, 51] on link "Get a Quote" at bounding box center [1412, 43] width 84 height 25
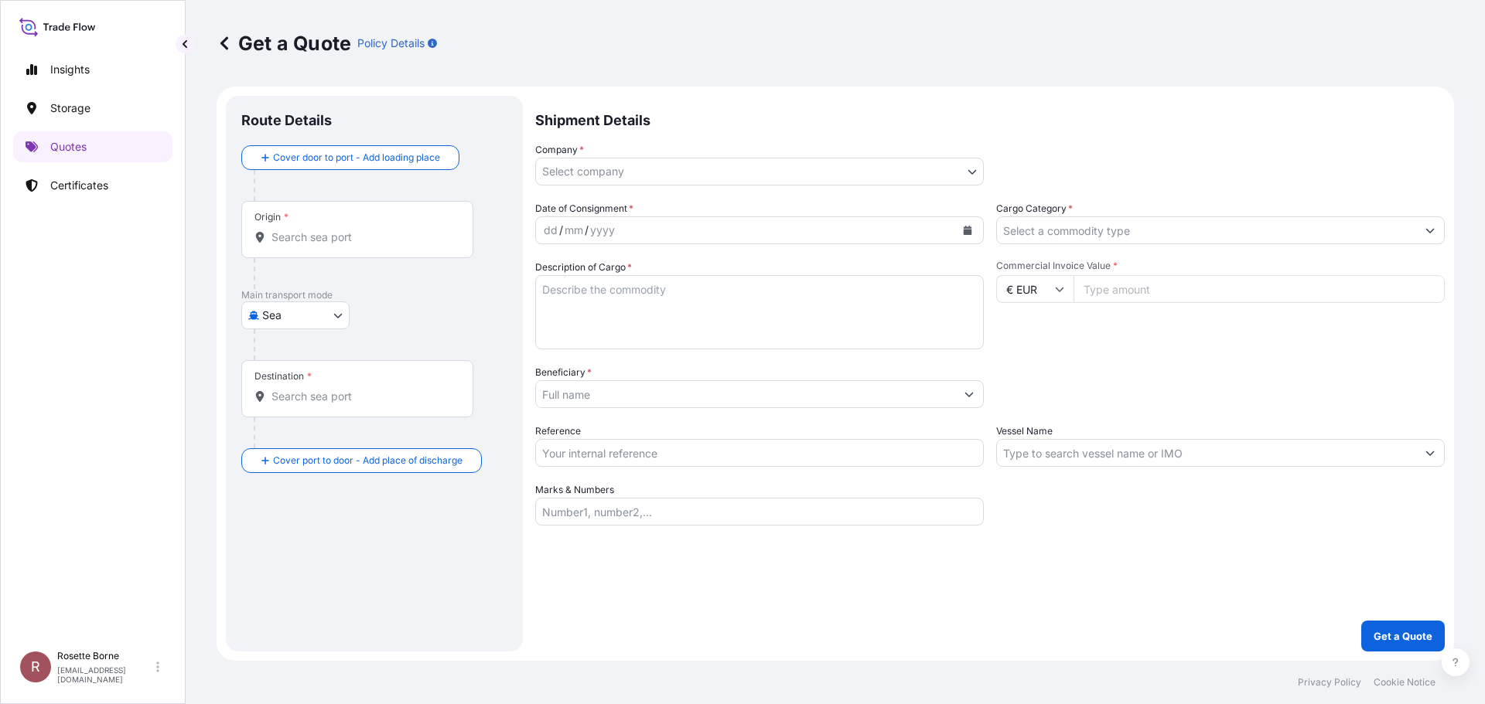
click at [343, 315] on body "Insights Storage Quotes Certificates R Rosette Borne [EMAIL_ADDRESS][DOMAIN_NAM…" at bounding box center [742, 352] width 1485 height 704
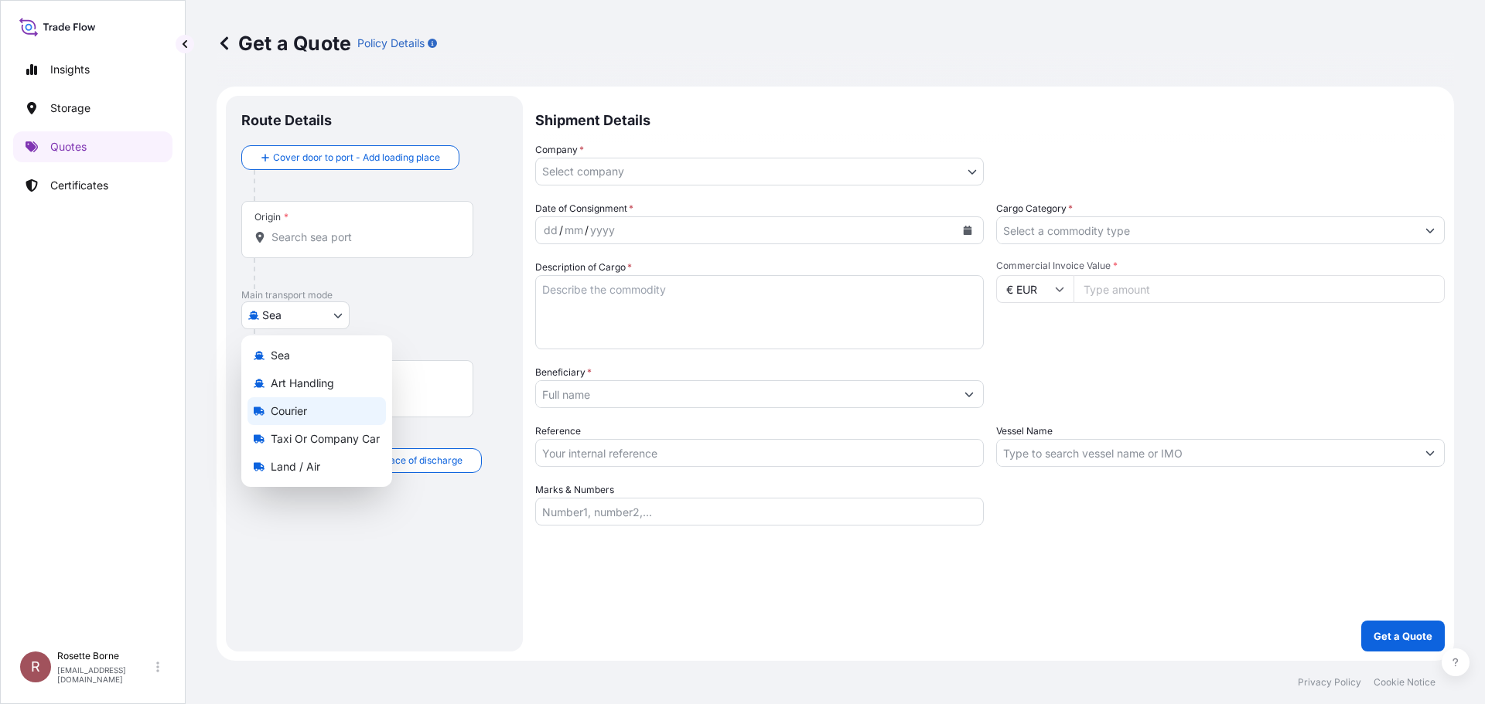
click at [343, 414] on div "Courier" at bounding box center [316, 411] width 138 height 28
select select "Courier"
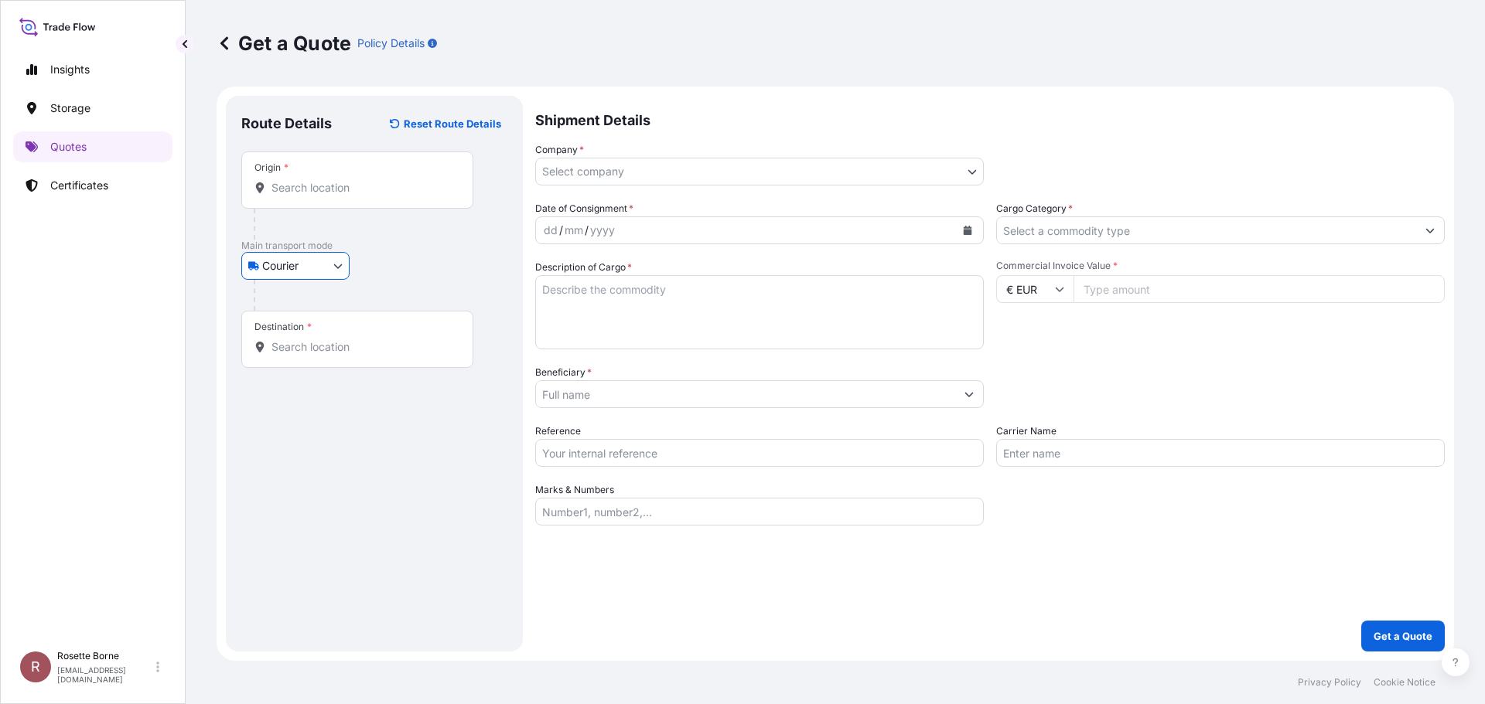
click at [336, 190] on input "Origin *" at bounding box center [362, 187] width 183 height 15
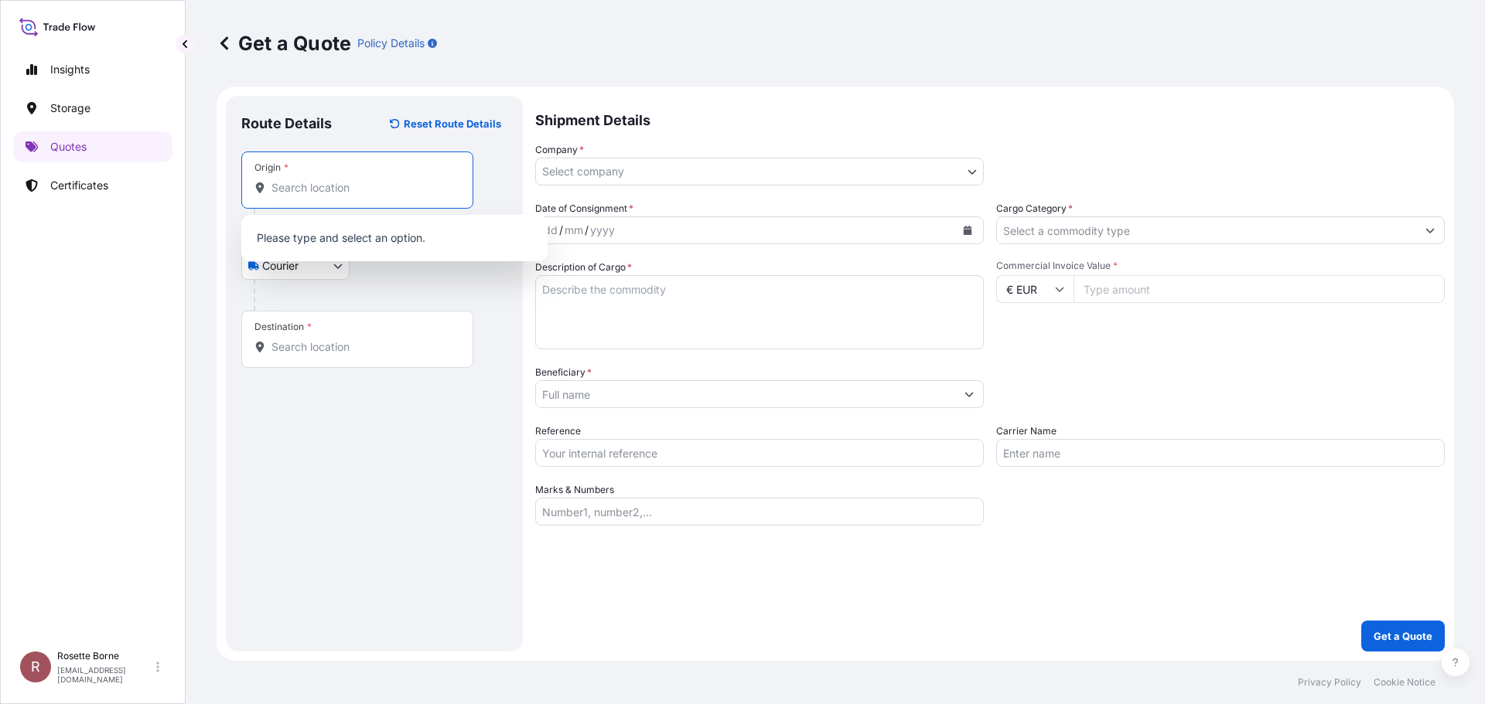
click at [311, 240] on p "Please type and select an option." at bounding box center [394, 238] width 294 height 34
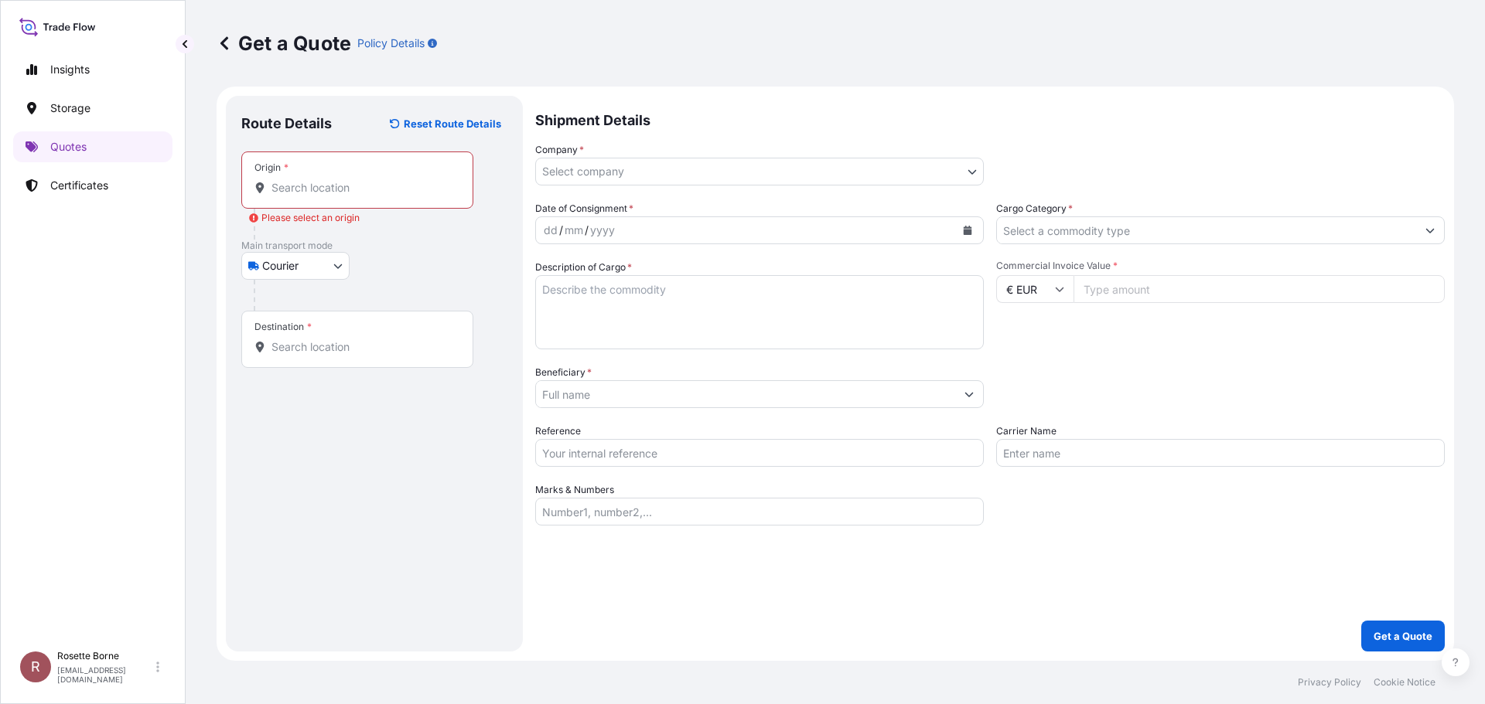
click at [261, 189] on icon at bounding box center [260, 188] width 9 height 11
click at [271, 189] on input "Origin * Please select an origin" at bounding box center [362, 187] width 183 height 15
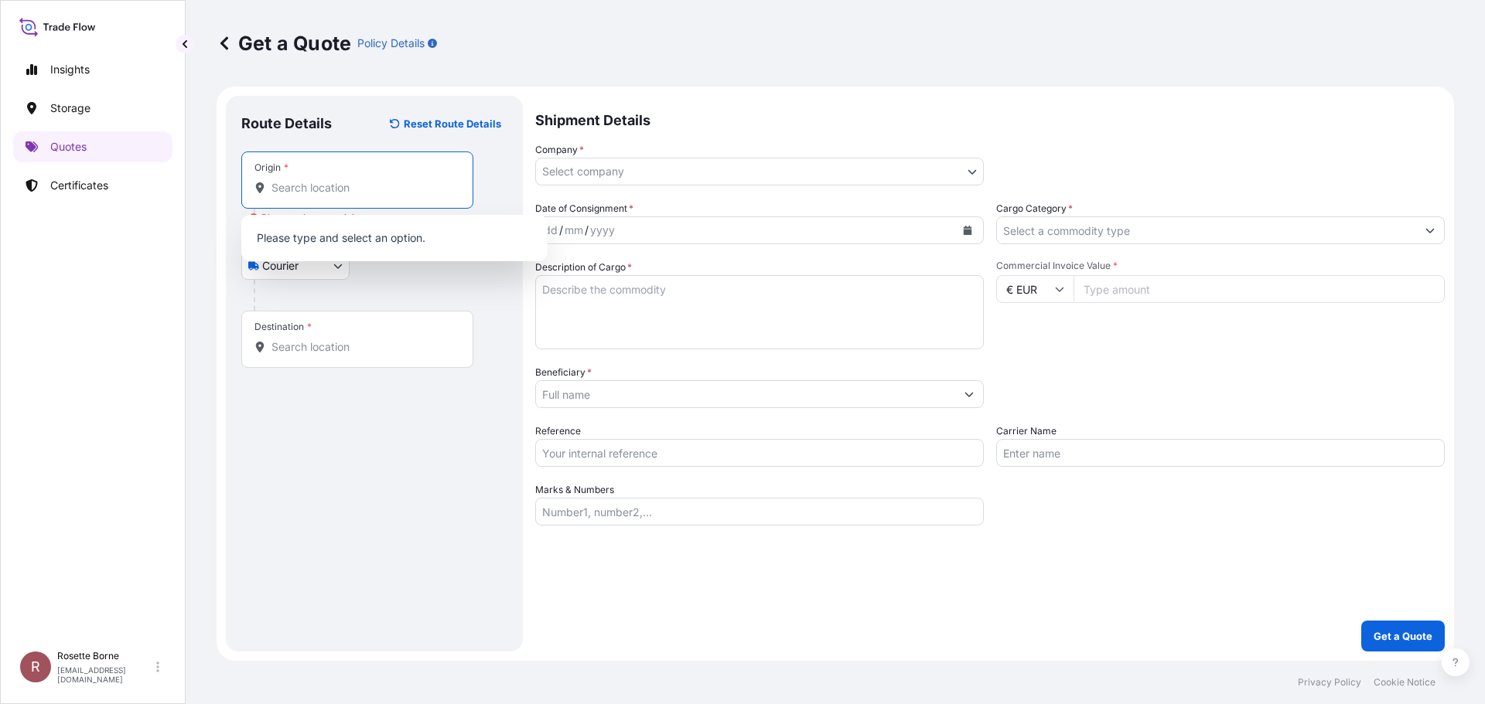
click at [289, 192] on input "Origin * Please select an origin" at bounding box center [362, 187] width 183 height 15
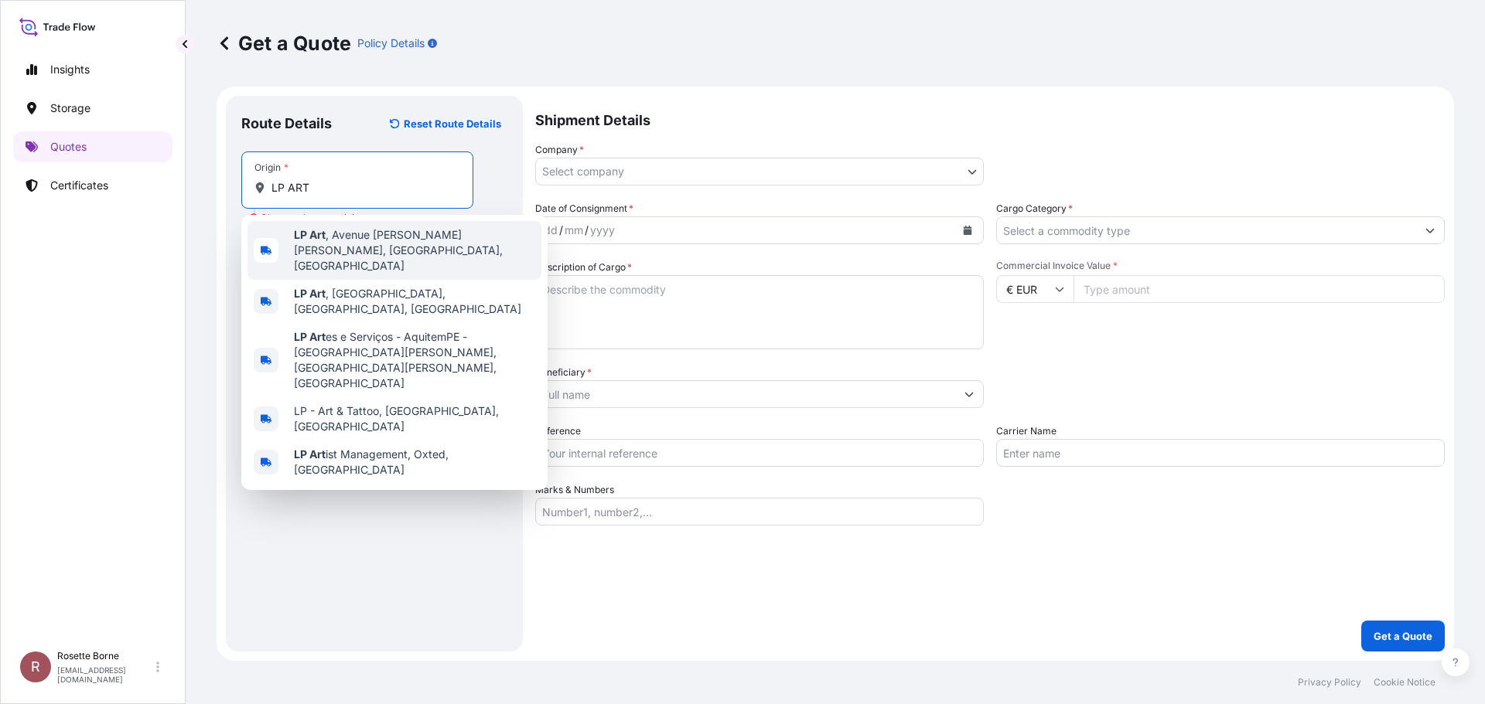
click at [345, 255] on span "LP Art , Avenue [PERSON_NAME] [PERSON_NAME], [GEOGRAPHIC_DATA], [GEOGRAPHIC_DAT…" at bounding box center [414, 250] width 241 height 46
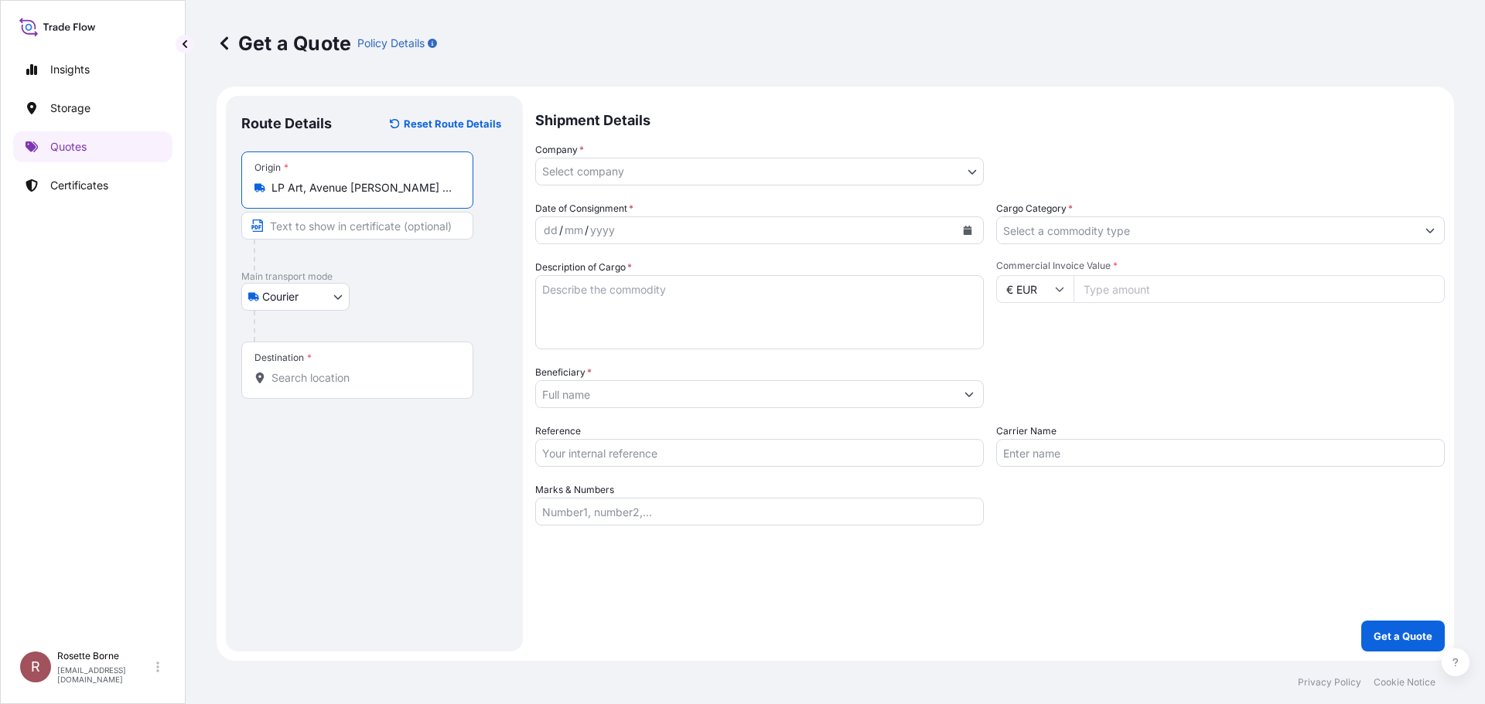
type input "LP Art, Avenue [PERSON_NAME] [PERSON_NAME], [GEOGRAPHIC_DATA], [GEOGRAPHIC_DATA]"
click at [306, 368] on div "Destination *" at bounding box center [357, 370] width 232 height 57
click at [306, 370] on input "Destination *" at bounding box center [362, 377] width 183 height 15
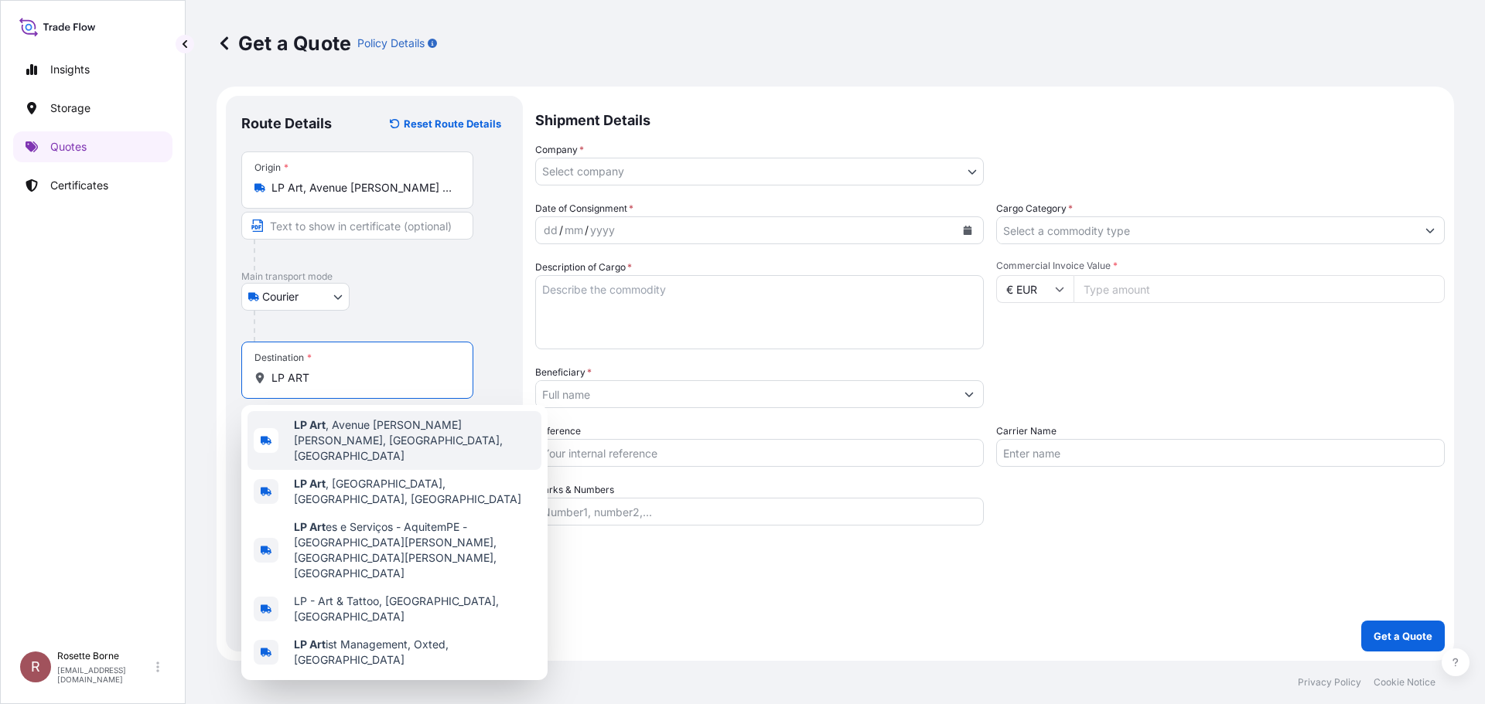
click at [354, 439] on span "LP Art , Avenue [PERSON_NAME] [PERSON_NAME], [GEOGRAPHIC_DATA], [GEOGRAPHIC_DAT…" at bounding box center [414, 441] width 241 height 46
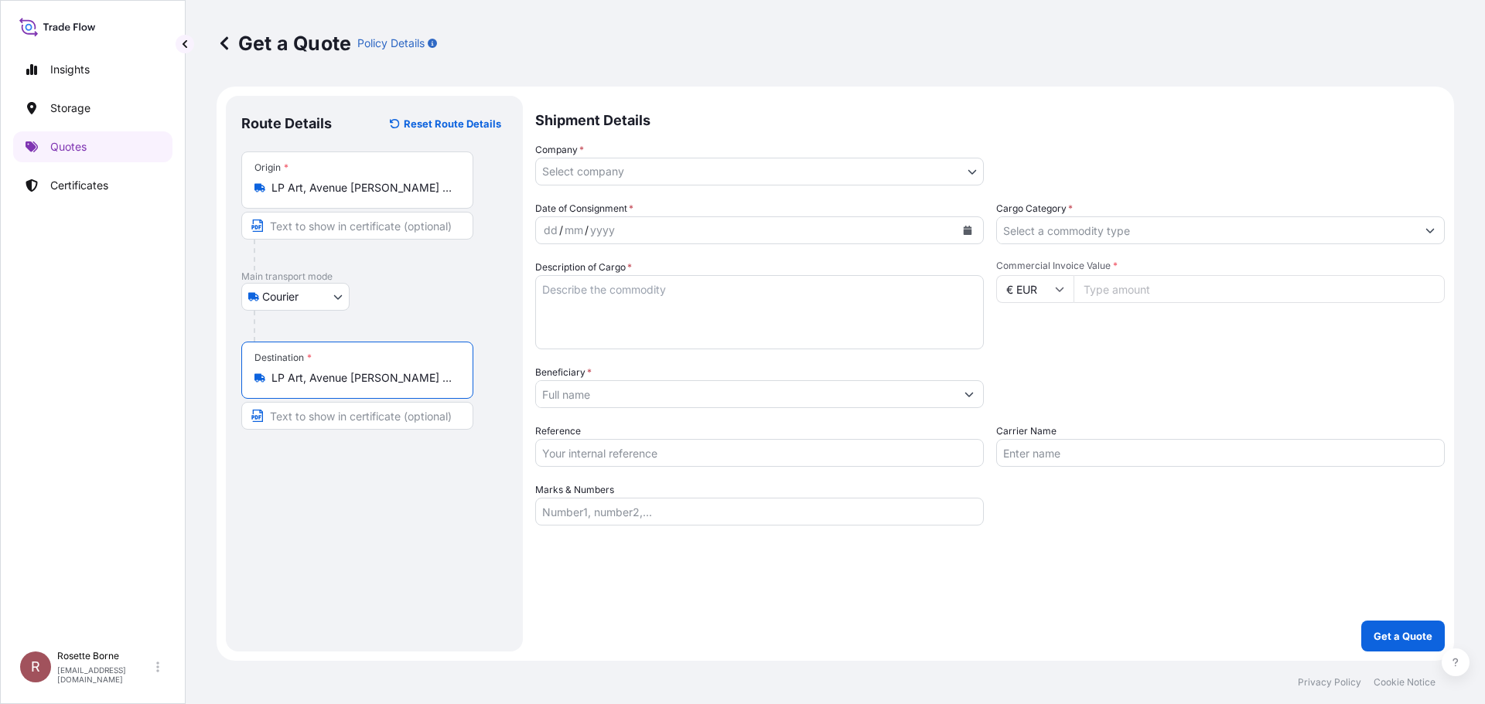
type input "LP Art, Avenue [PERSON_NAME] [PERSON_NAME], [GEOGRAPHIC_DATA], [GEOGRAPHIC_DATA]"
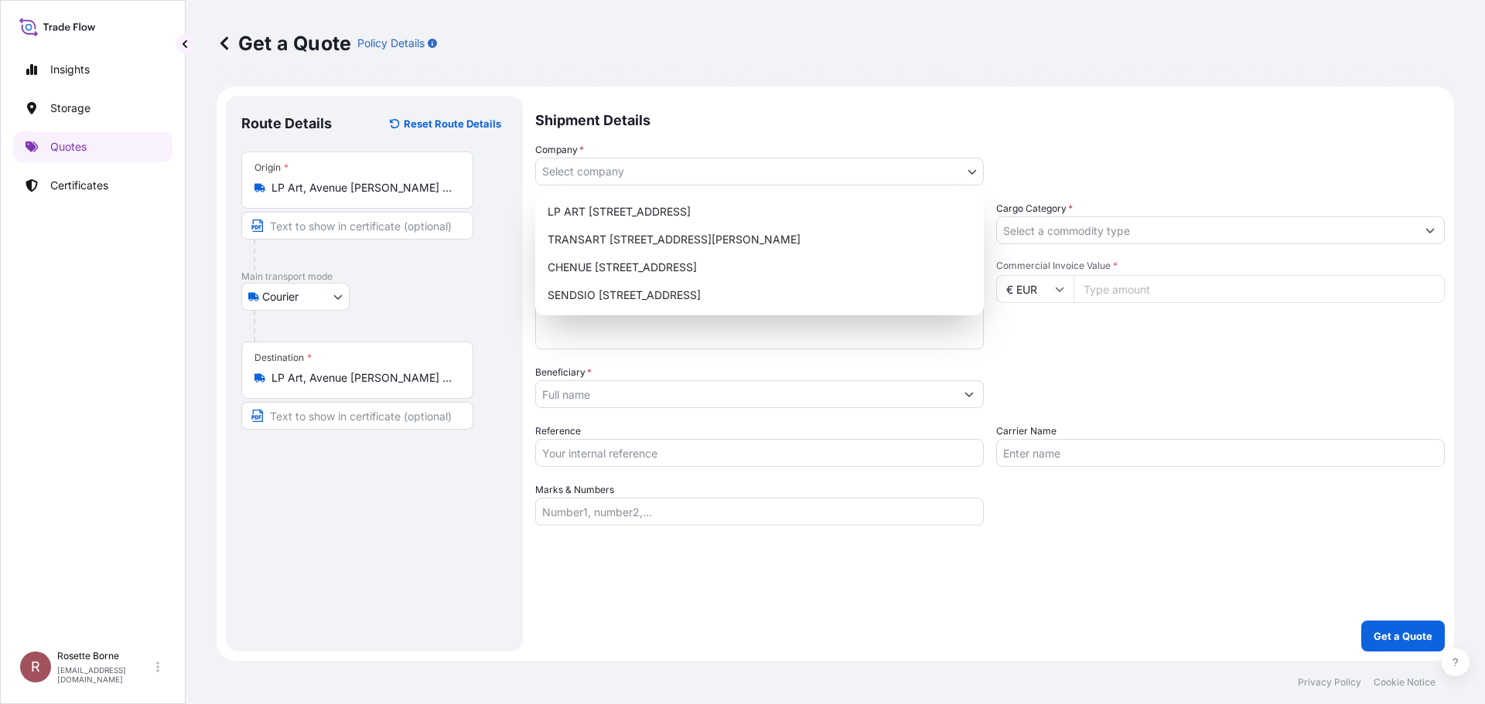
click at [666, 173] on body "0 options available. 5 options available. Insights Storage Quotes Certificates …" at bounding box center [742, 352] width 1485 height 704
click at [810, 134] on p "Shipment Details" at bounding box center [989, 119] width 909 height 46
click at [951, 178] on body "5 options available. Insights Storage Quotes Certificates R Rosette Borne [EMAI…" at bounding box center [742, 352] width 1485 height 704
click at [875, 206] on div "LP ART [STREET_ADDRESS]" at bounding box center [759, 212] width 436 height 28
select select "31995"
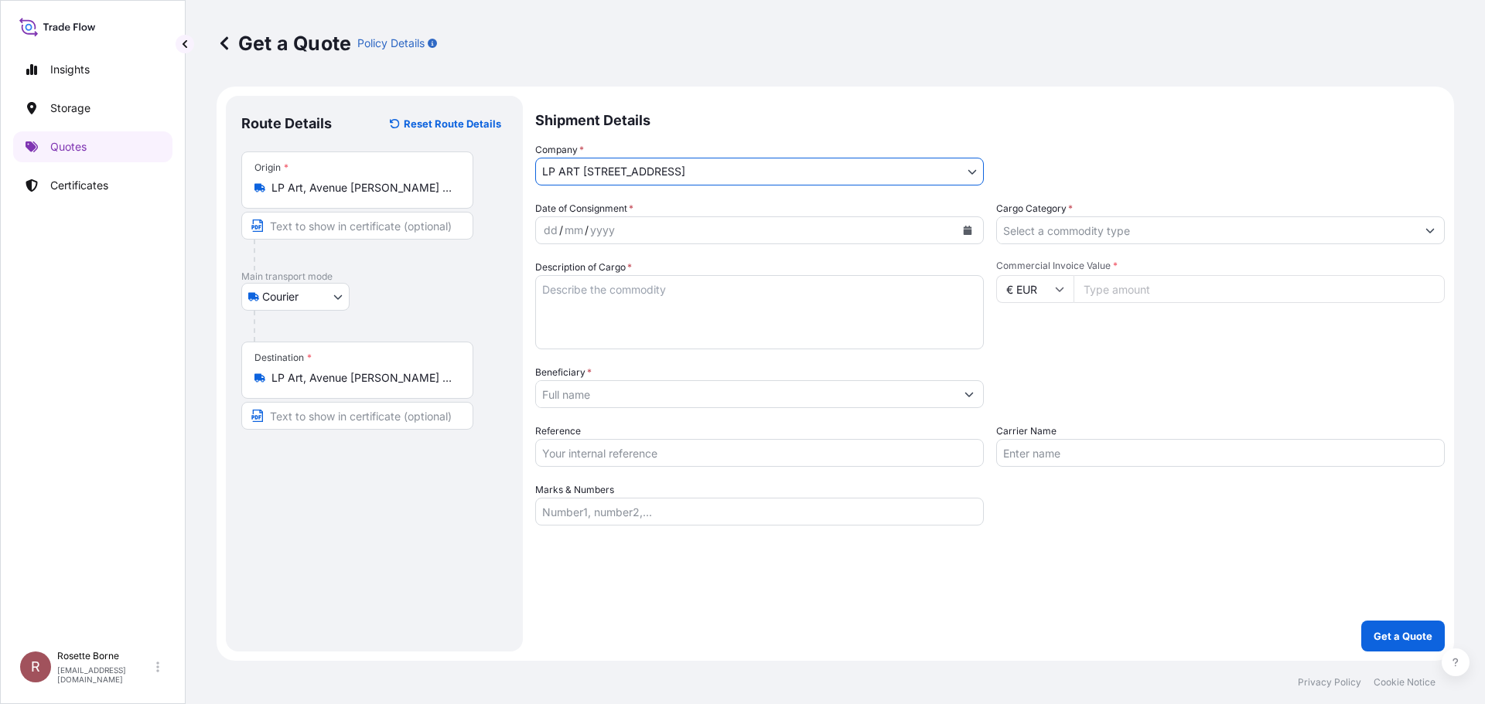
click at [969, 168] on body "Insights Storage Quotes Certificates R Rosette Borne [EMAIL_ADDRESS][DOMAIN_NAM…" at bounding box center [742, 352] width 1485 height 704
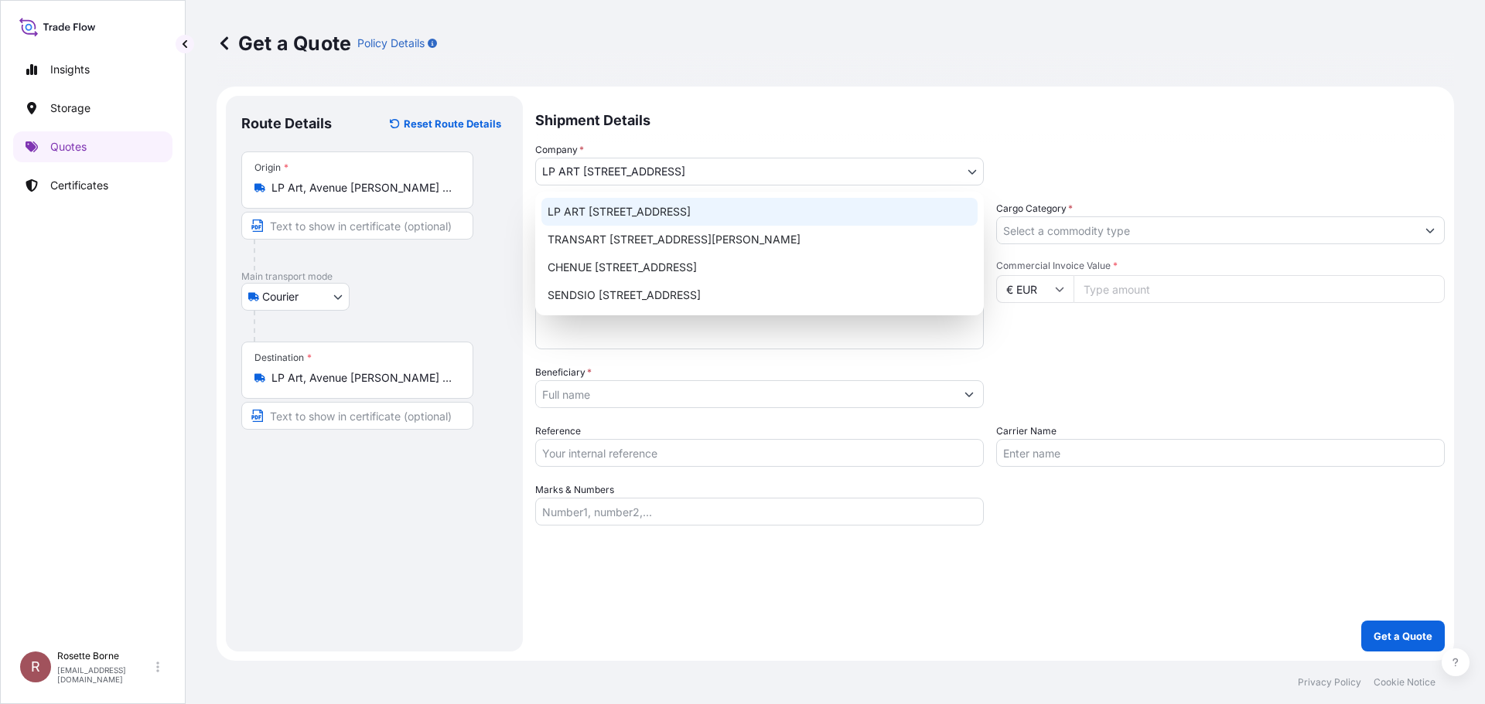
click at [897, 205] on div "LP ART [STREET_ADDRESS]" at bounding box center [759, 212] width 436 height 28
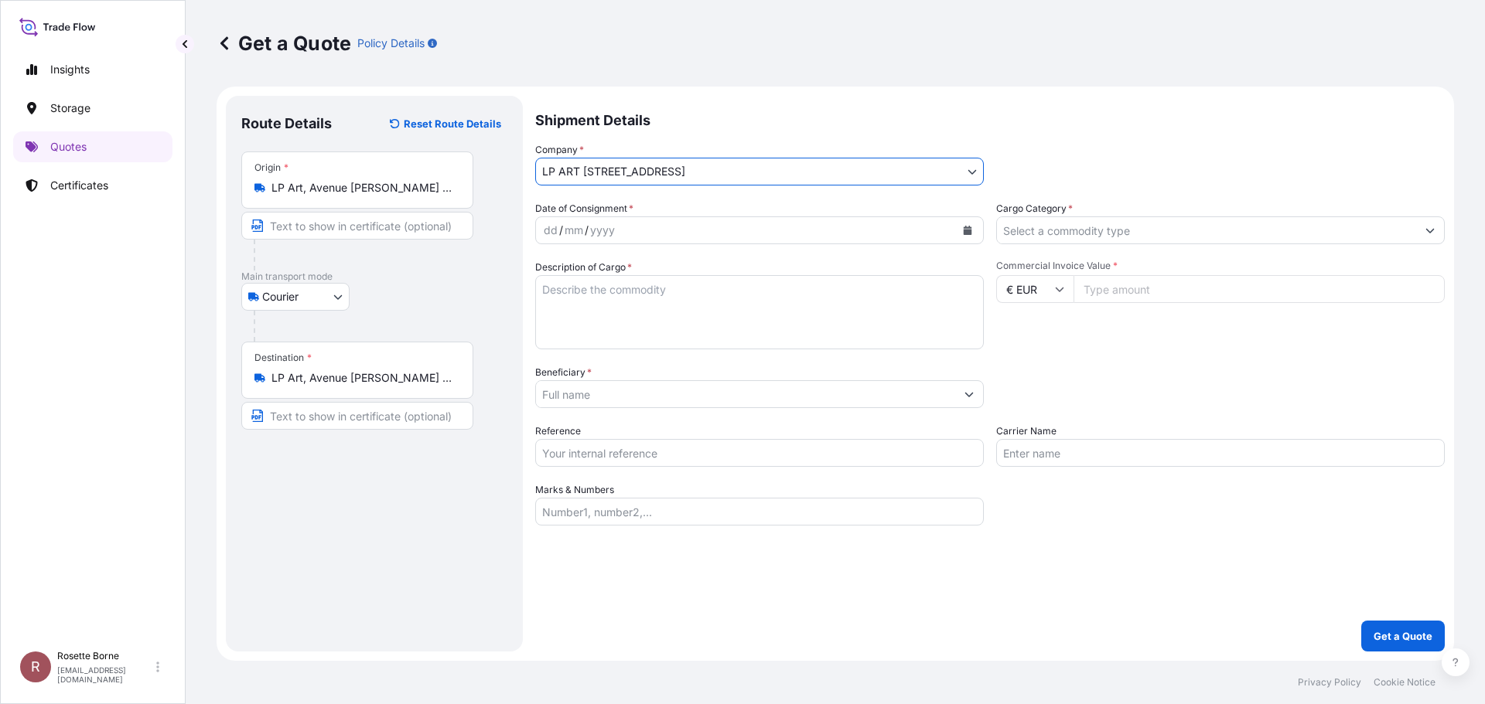
click at [758, 229] on div "dd / mm / yyyy" at bounding box center [745, 231] width 419 height 28
click at [961, 230] on button "Calendar" at bounding box center [967, 230] width 25 height 25
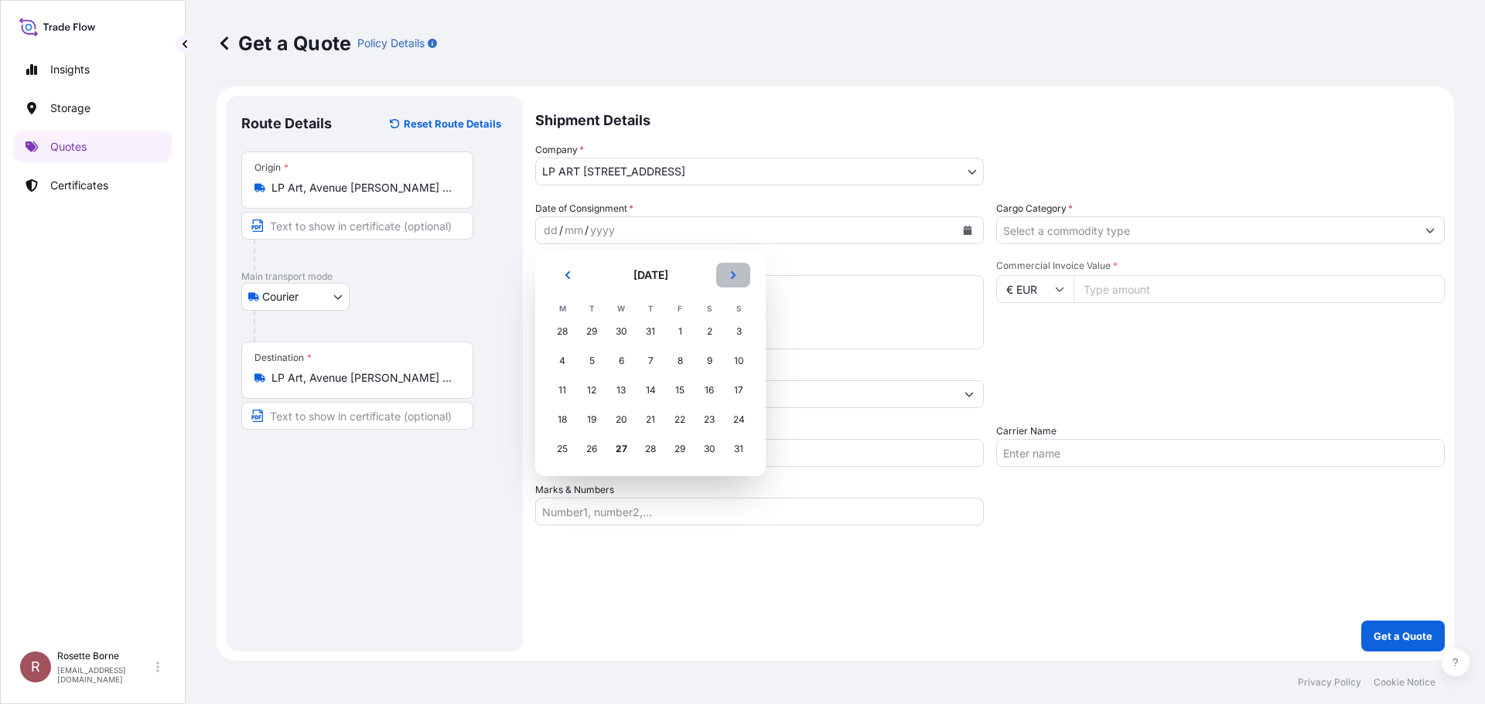
click at [731, 274] on icon "Next" at bounding box center [732, 275] width 9 height 9
click at [618, 331] on div "1" at bounding box center [621, 332] width 28 height 28
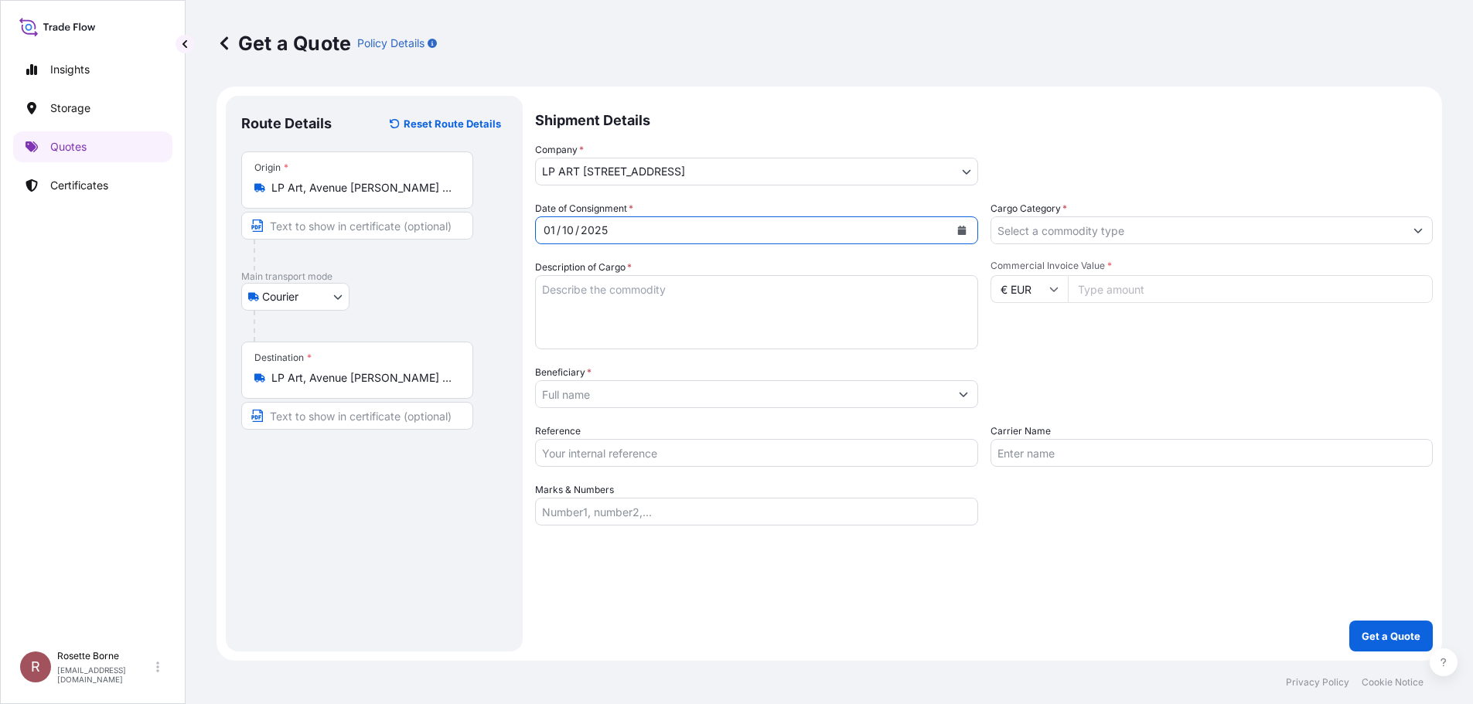
click at [661, 398] on input "Beneficiary *" at bounding box center [743, 394] width 414 height 28
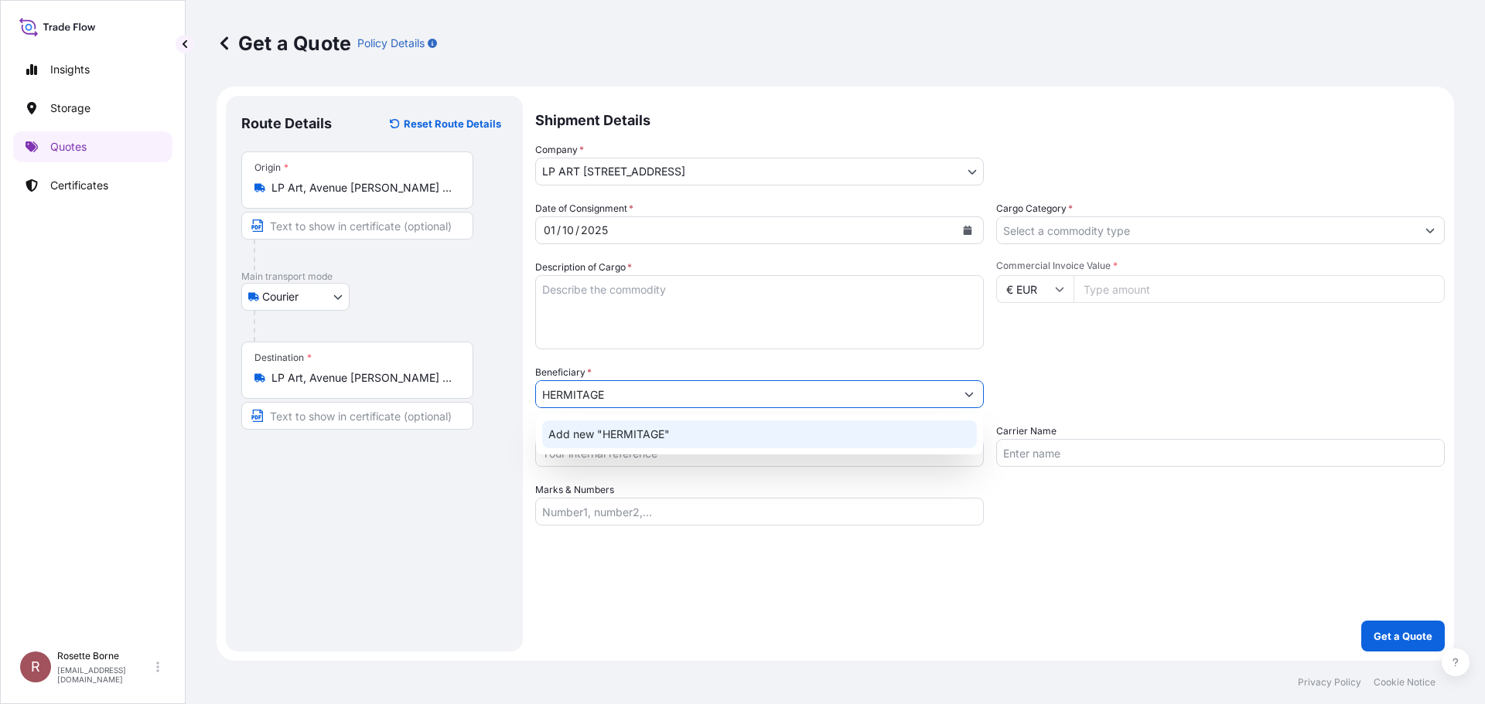
click at [636, 442] on div "Add new "HERMITAGE"" at bounding box center [759, 435] width 435 height 28
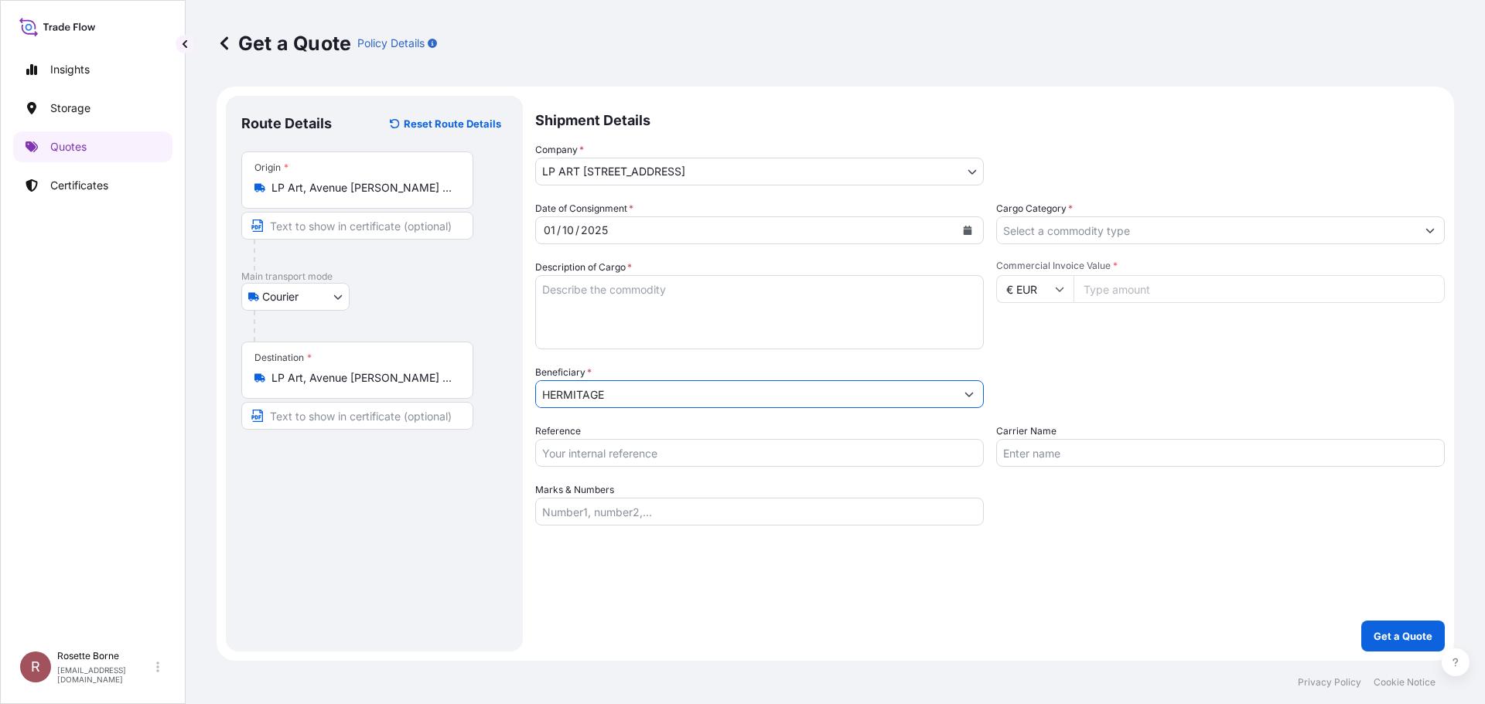
type input "HERMITAGE"
click at [693, 452] on input "Reference" at bounding box center [759, 453] width 449 height 28
click at [1138, 242] on input "Cargo Category *" at bounding box center [1206, 231] width 419 height 28
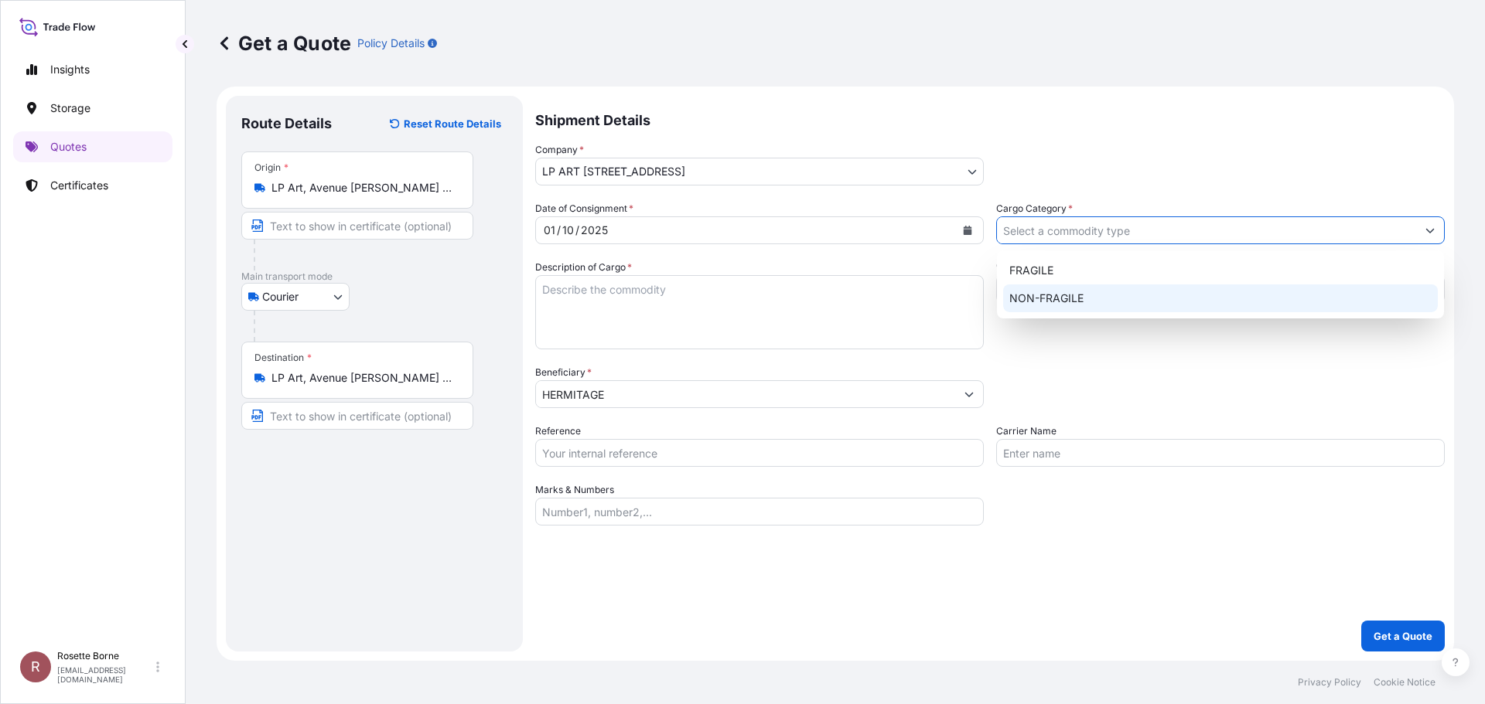
click at [1128, 301] on div "NON-FRAGILE" at bounding box center [1220, 299] width 435 height 28
type input "NON-FRAGILE"
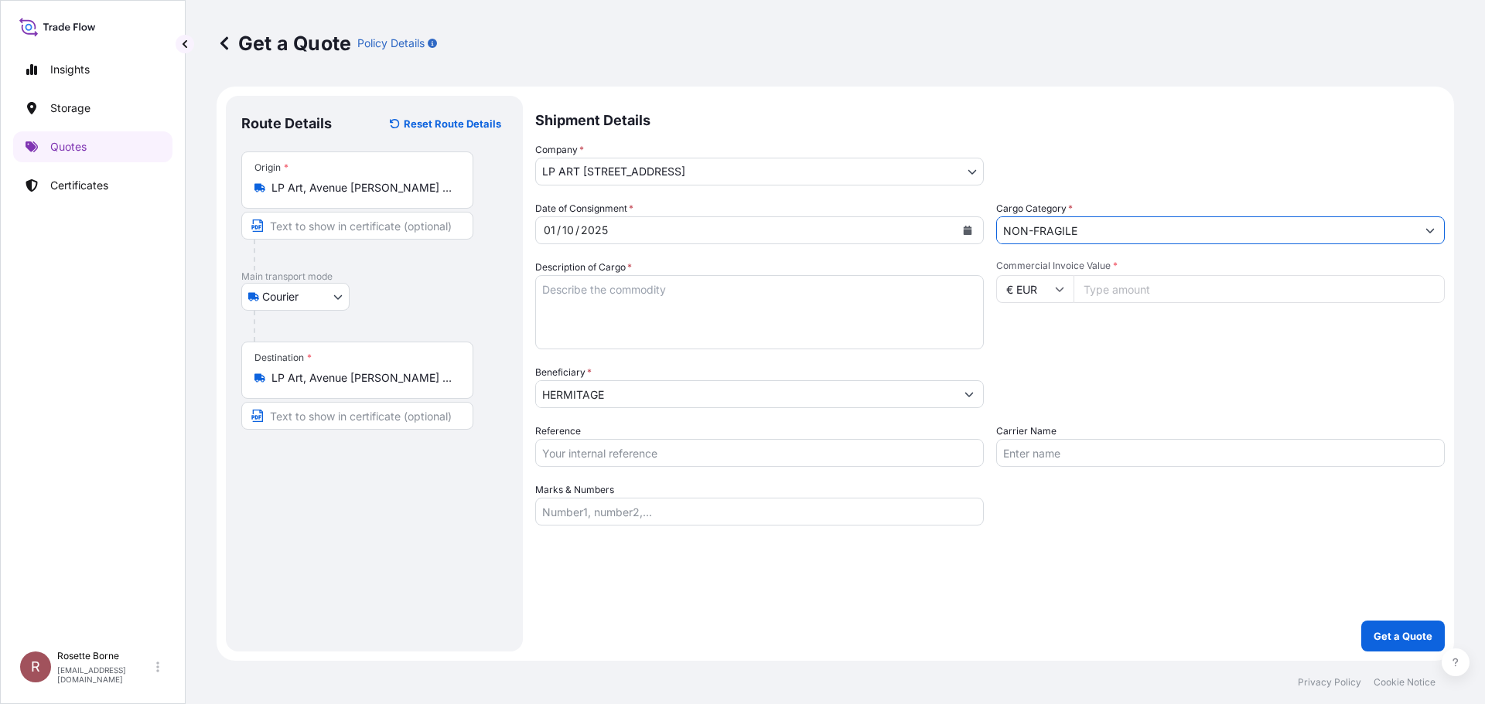
click at [1137, 294] on input "Commercial Invoice Value *" at bounding box center [1258, 289] width 371 height 28
type input "9600000"
click at [1361, 621] on button "Get a Quote" at bounding box center [1403, 636] width 84 height 31
click at [810, 309] on textarea "Description of Cargo *" at bounding box center [759, 312] width 449 height 74
click at [784, 284] on textarea "Description of Cargo *" at bounding box center [759, 312] width 449 height 74
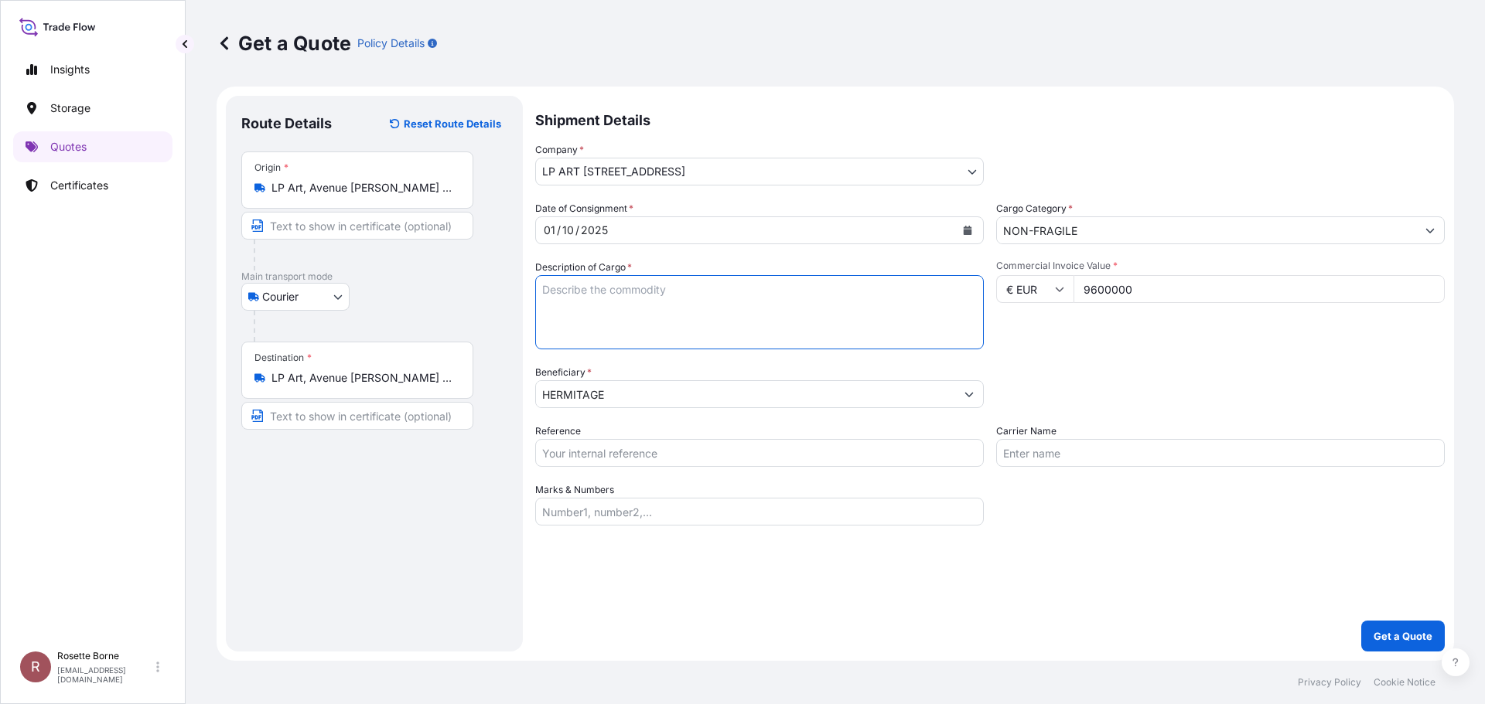
paste textarea "Caisse : 70 x 26 x 80 cm Valeur : 9 600 000 EUR"
click at [541, 287] on textarea "Caisse : 70 x 26 x 80 cm Valeur : 9 600 000 EUR" at bounding box center [759, 312] width 449 height 74
type textarea "Tableau Caisse : 70 x 26 x 80 cm Valeur : 9 600 000 EUR"
click at [1405, 641] on p "Get a Quote" at bounding box center [1402, 636] width 59 height 15
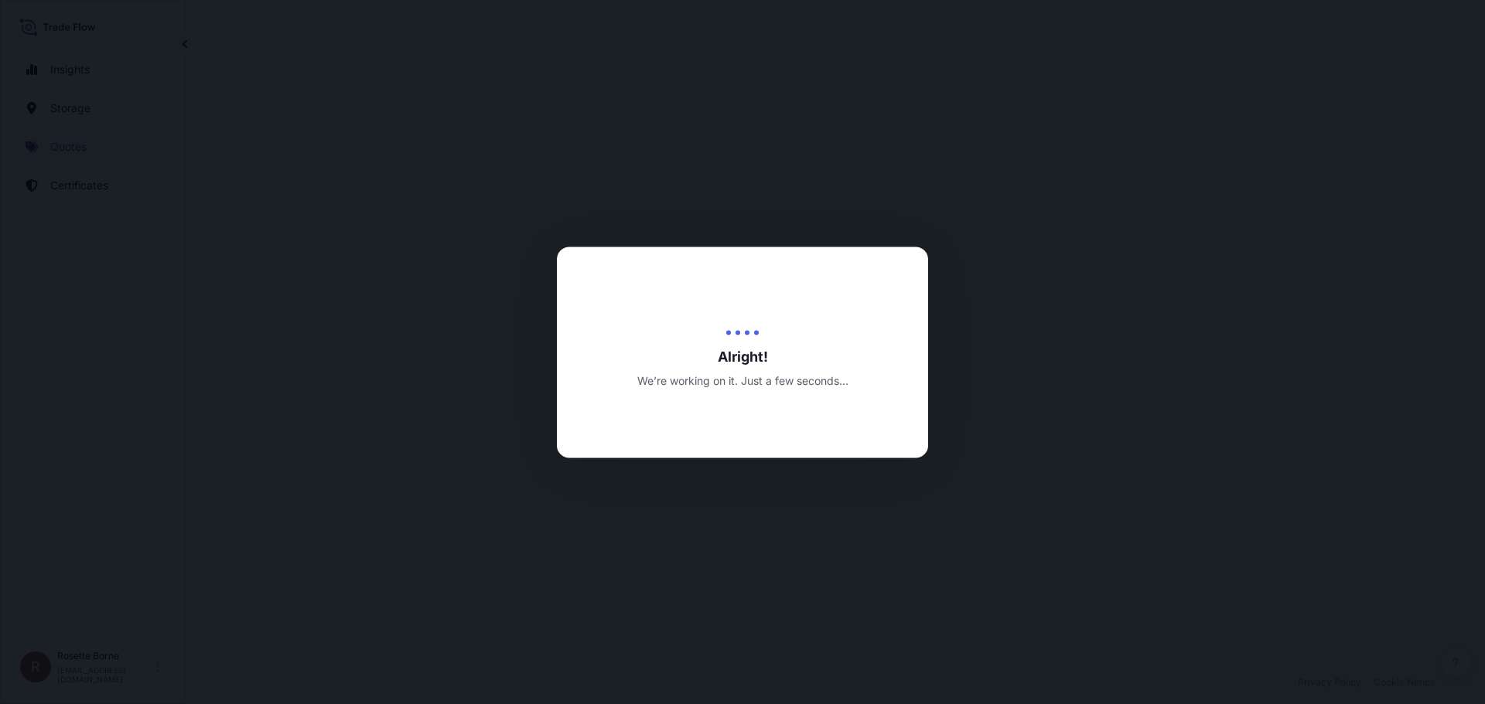
select select "Courier"
select select "31995"
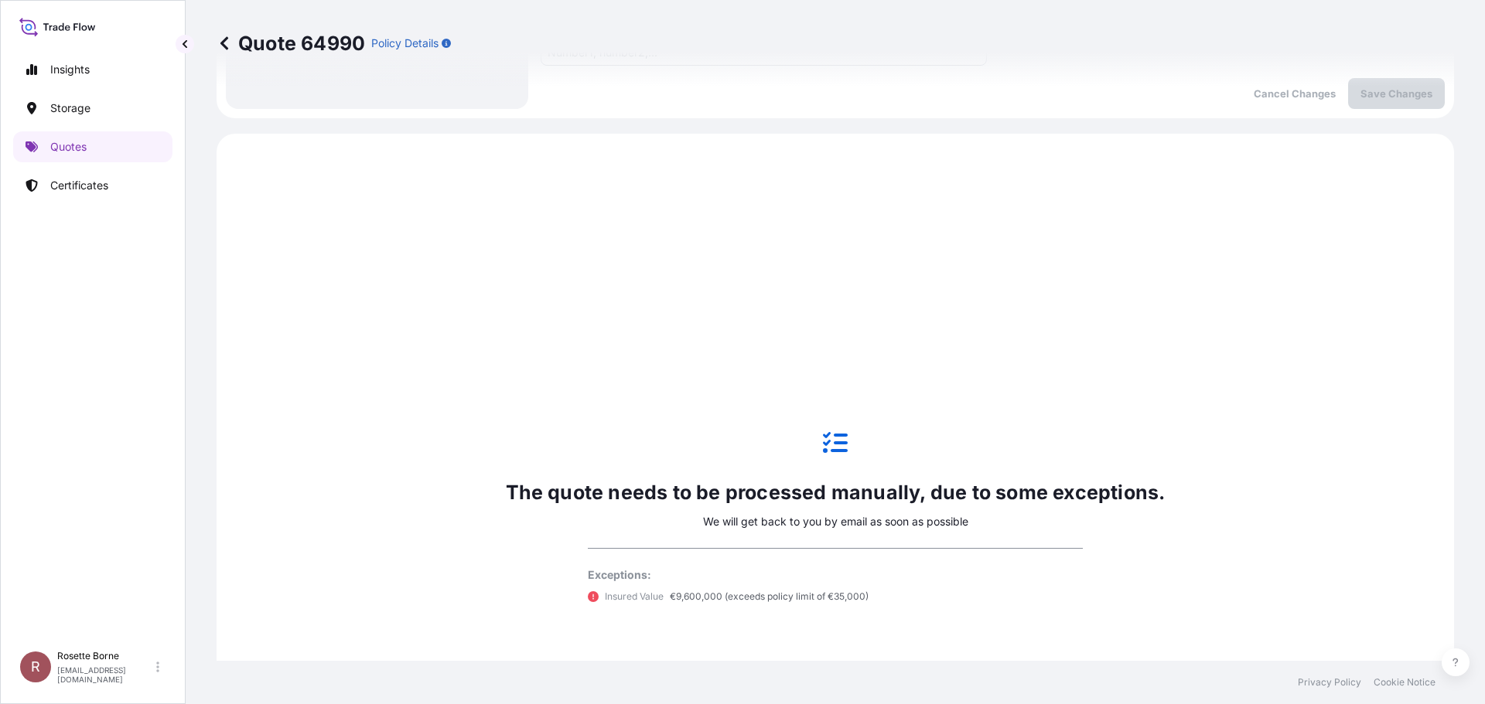
scroll to position [517, 0]
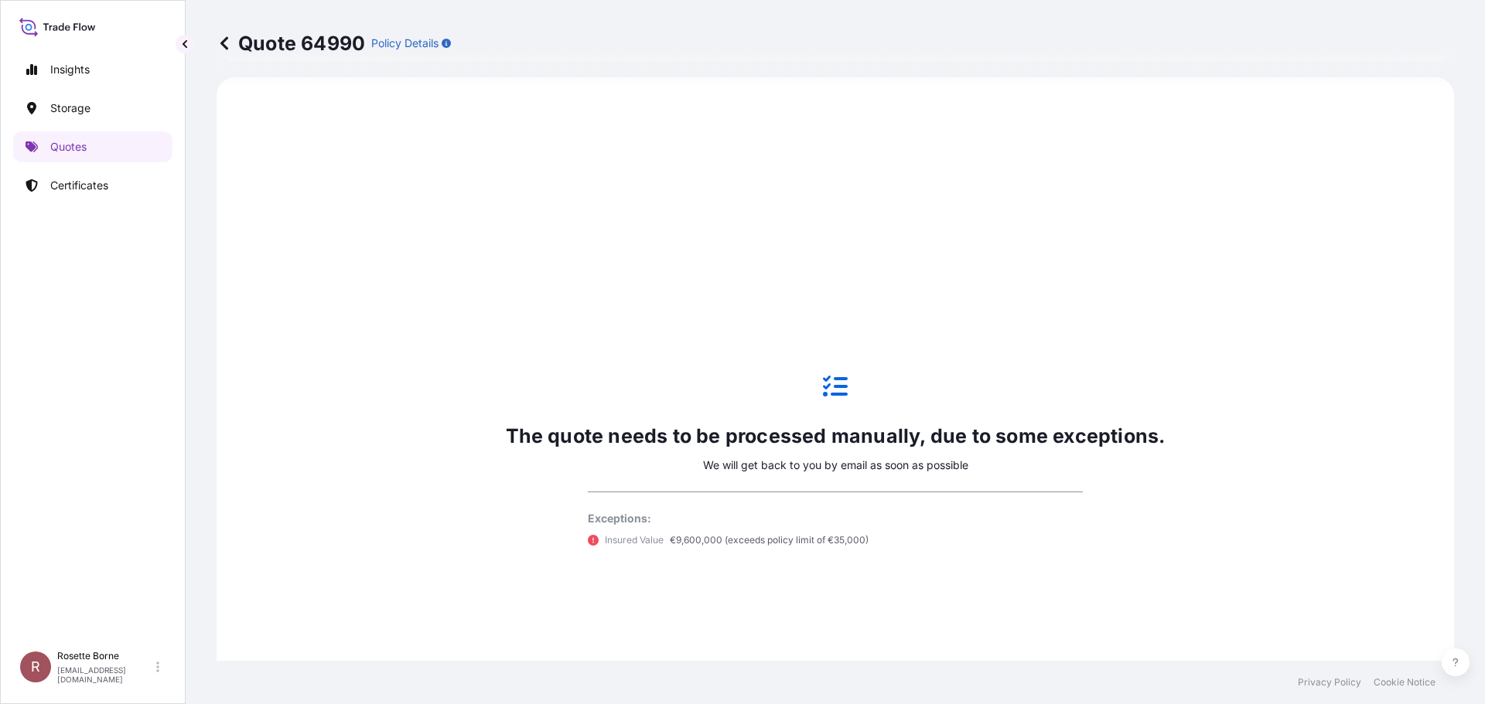
select select "Sea"
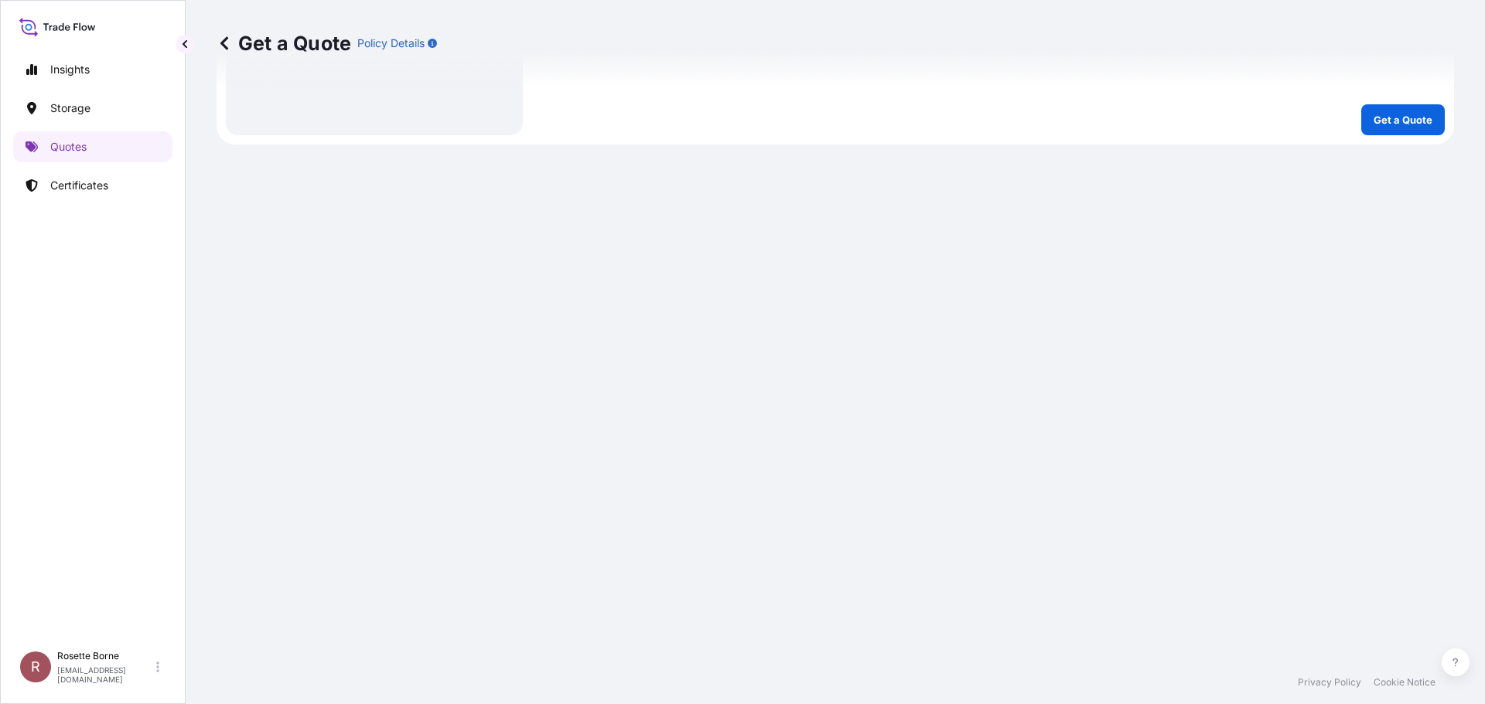
scroll to position [575, 0]
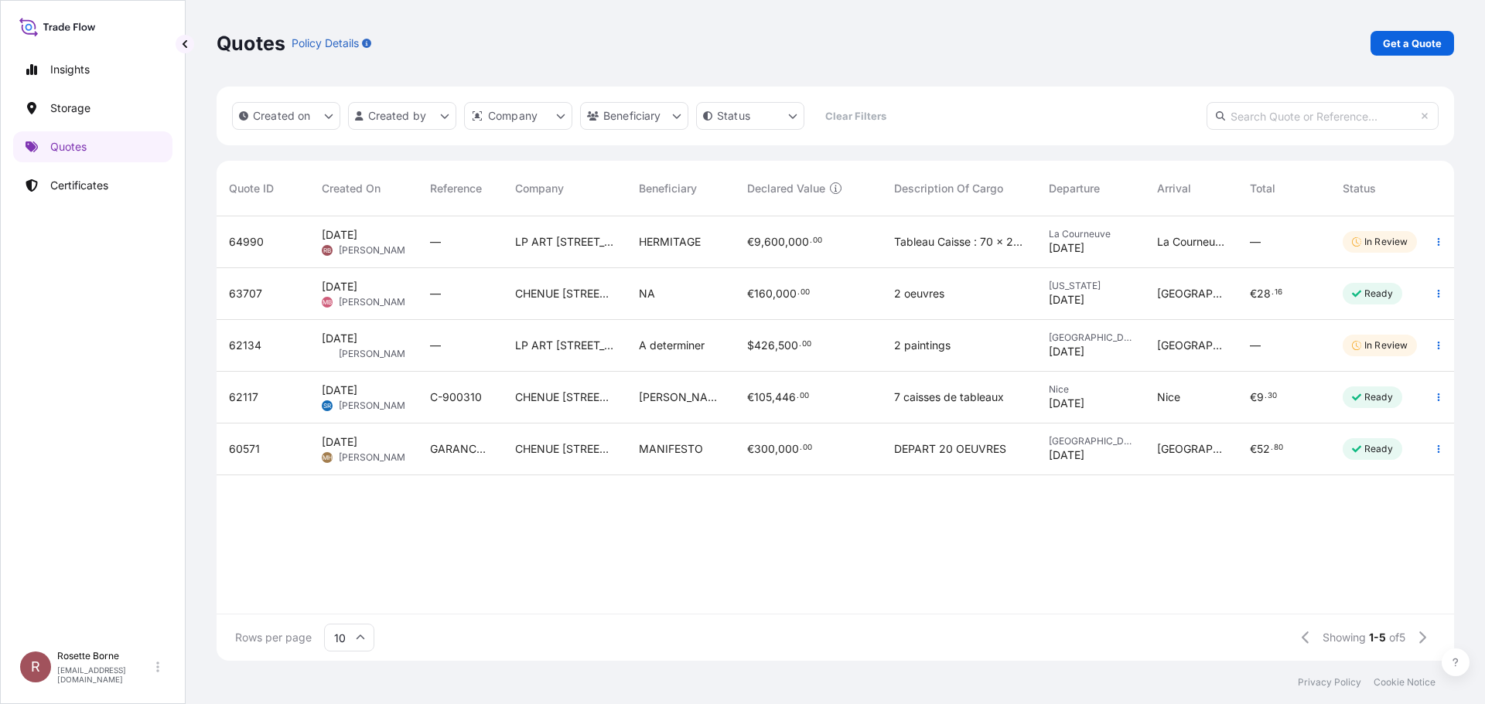
scroll to position [442, 1226]
click at [1410, 49] on p "Get a Quote" at bounding box center [1412, 43] width 59 height 15
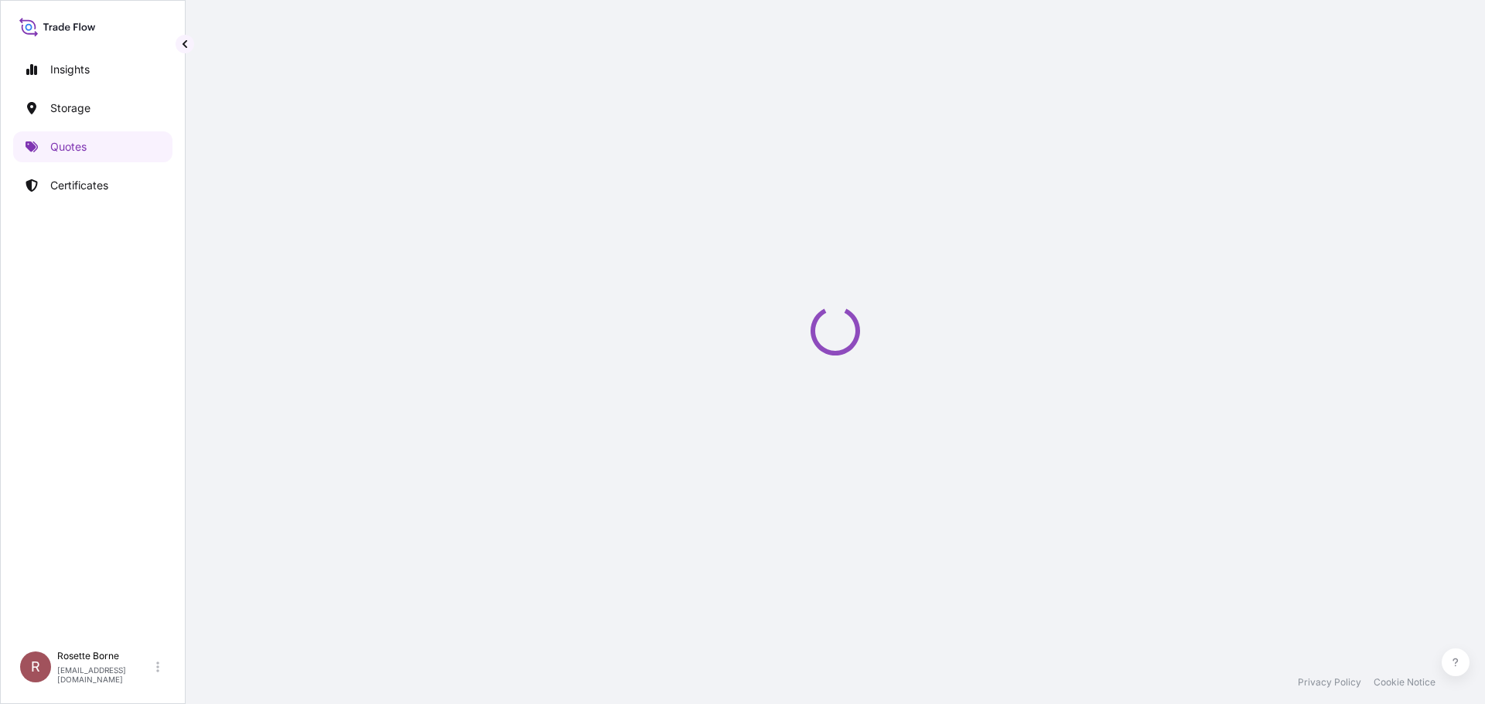
select select "Sea"
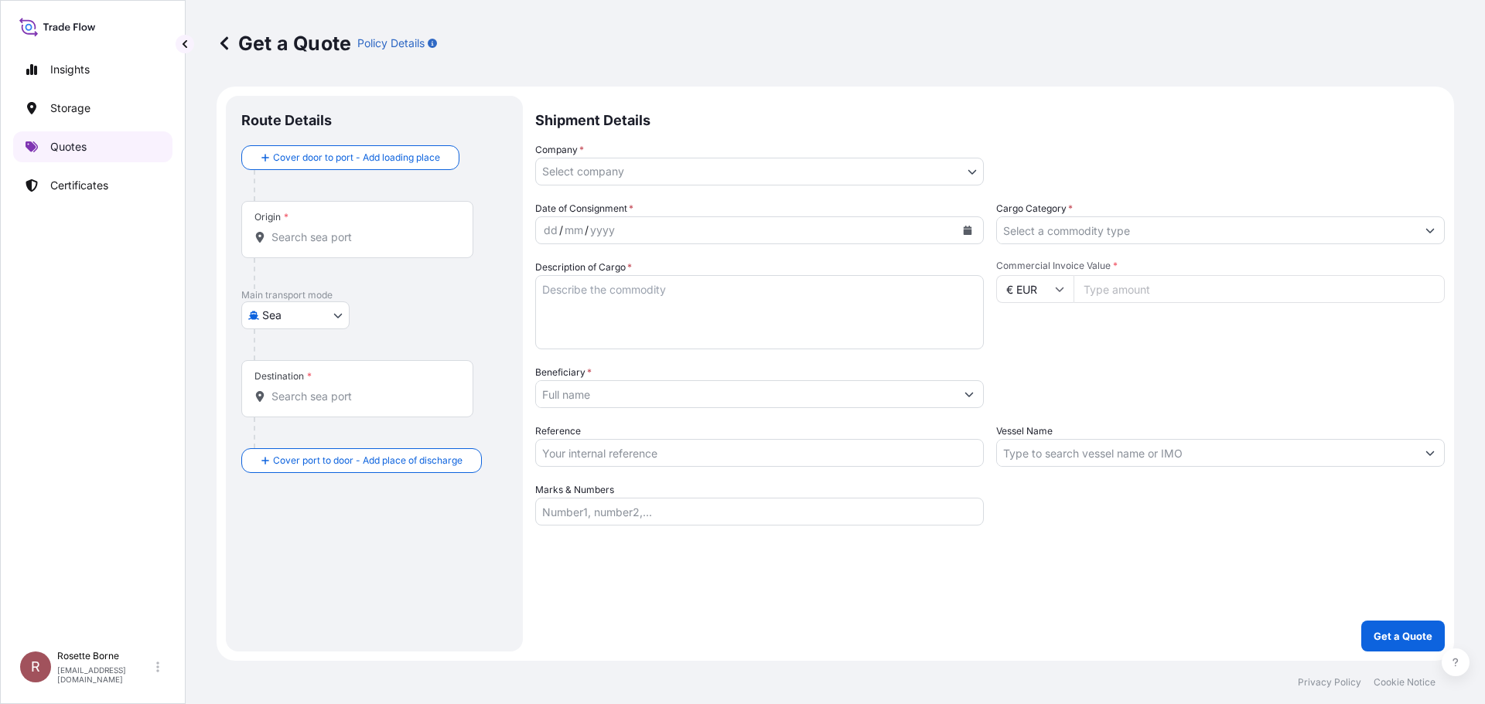
click at [87, 159] on link "Quotes" at bounding box center [92, 146] width 159 height 31
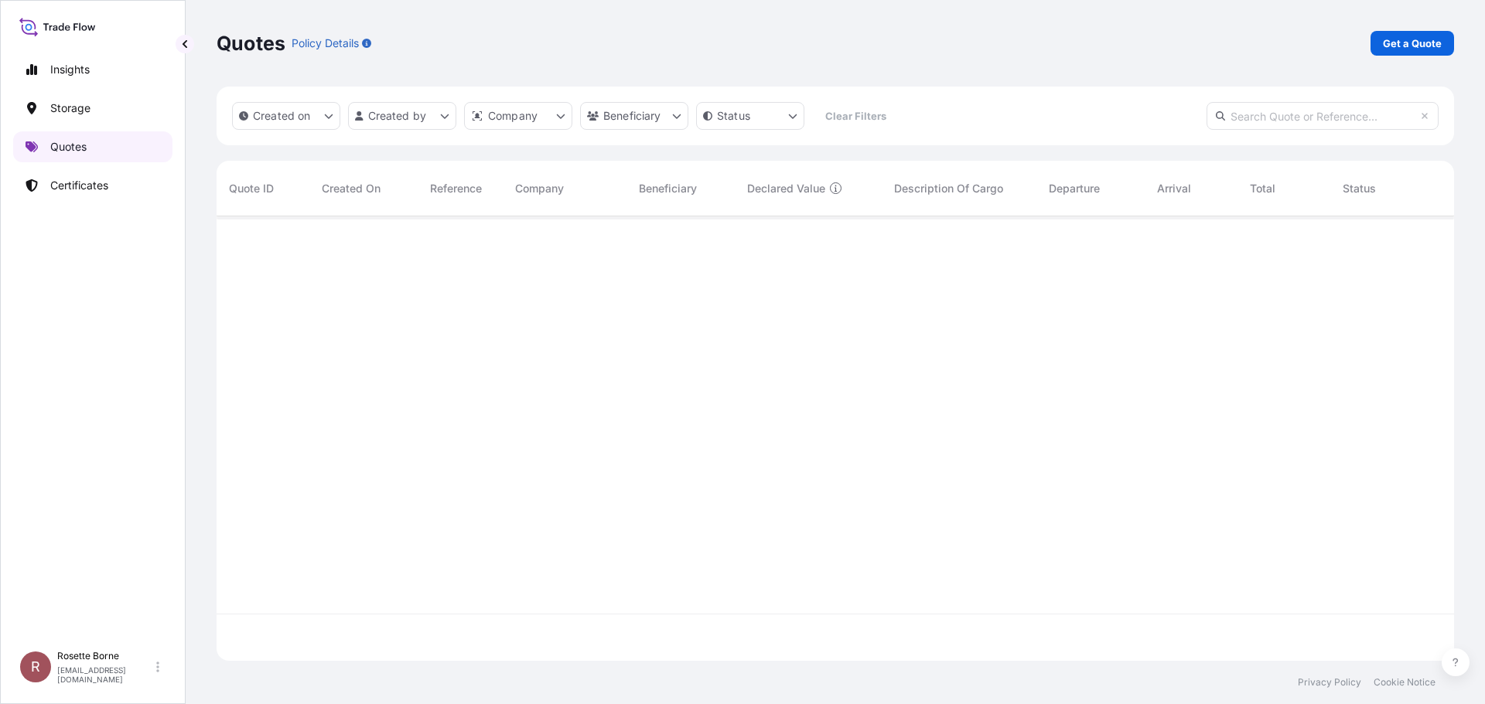
scroll to position [442, 1226]
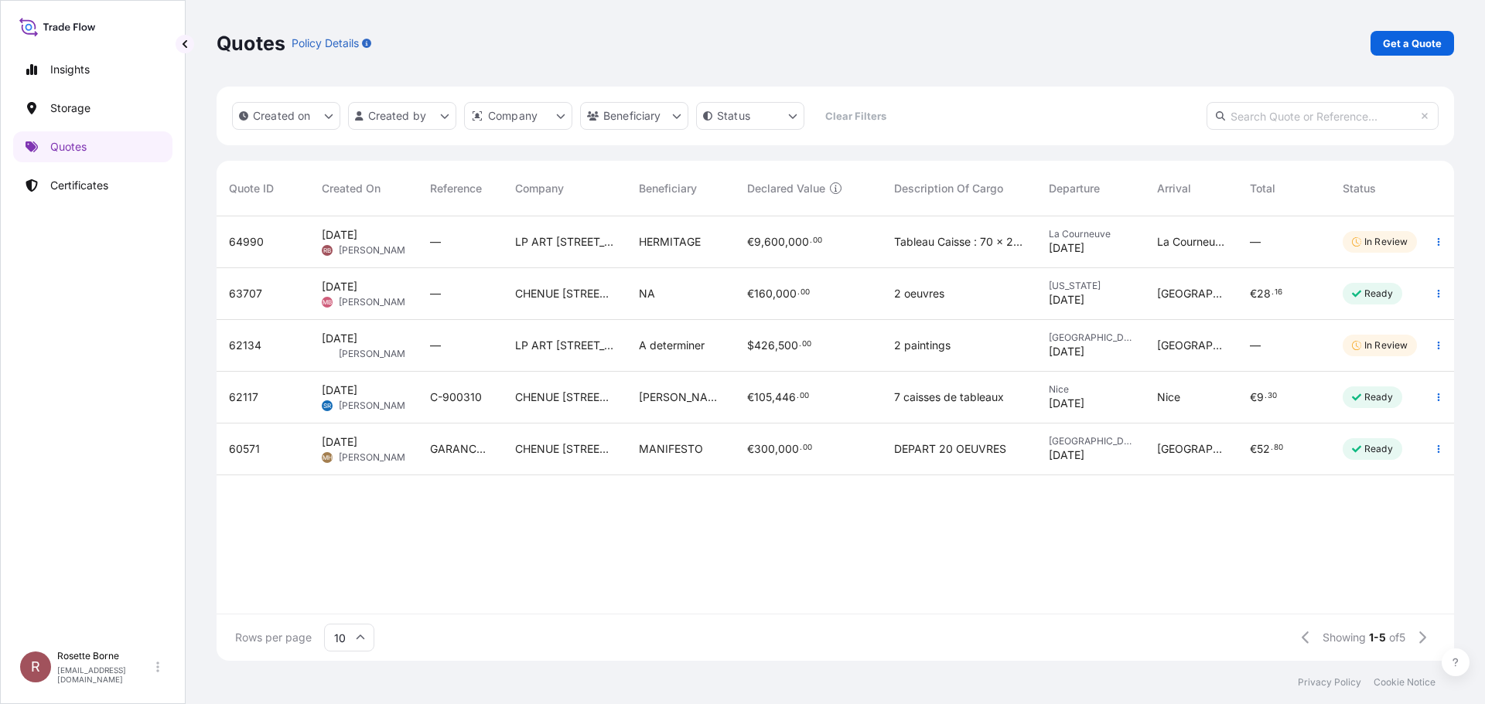
click at [258, 242] on span "64990" at bounding box center [246, 241] width 35 height 15
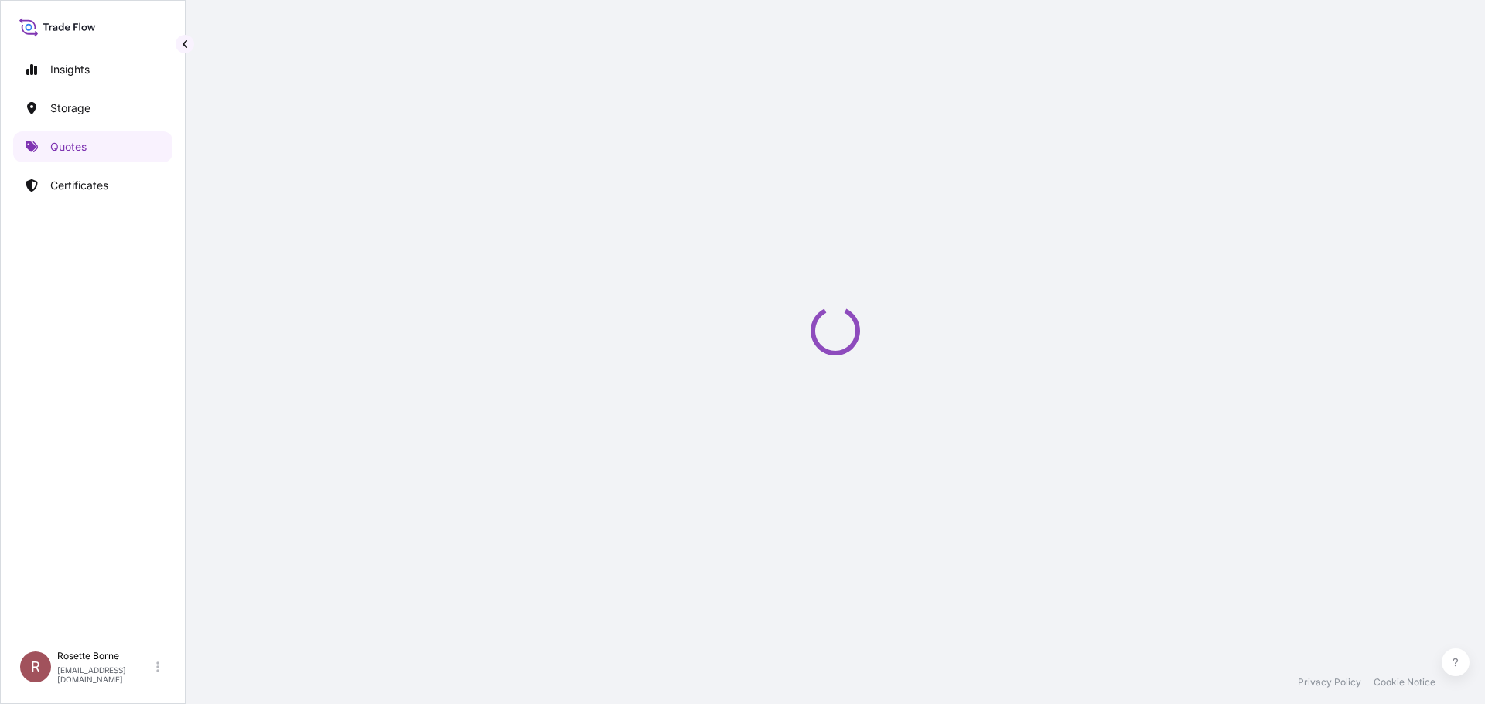
select select "Courier"
select select "31995"
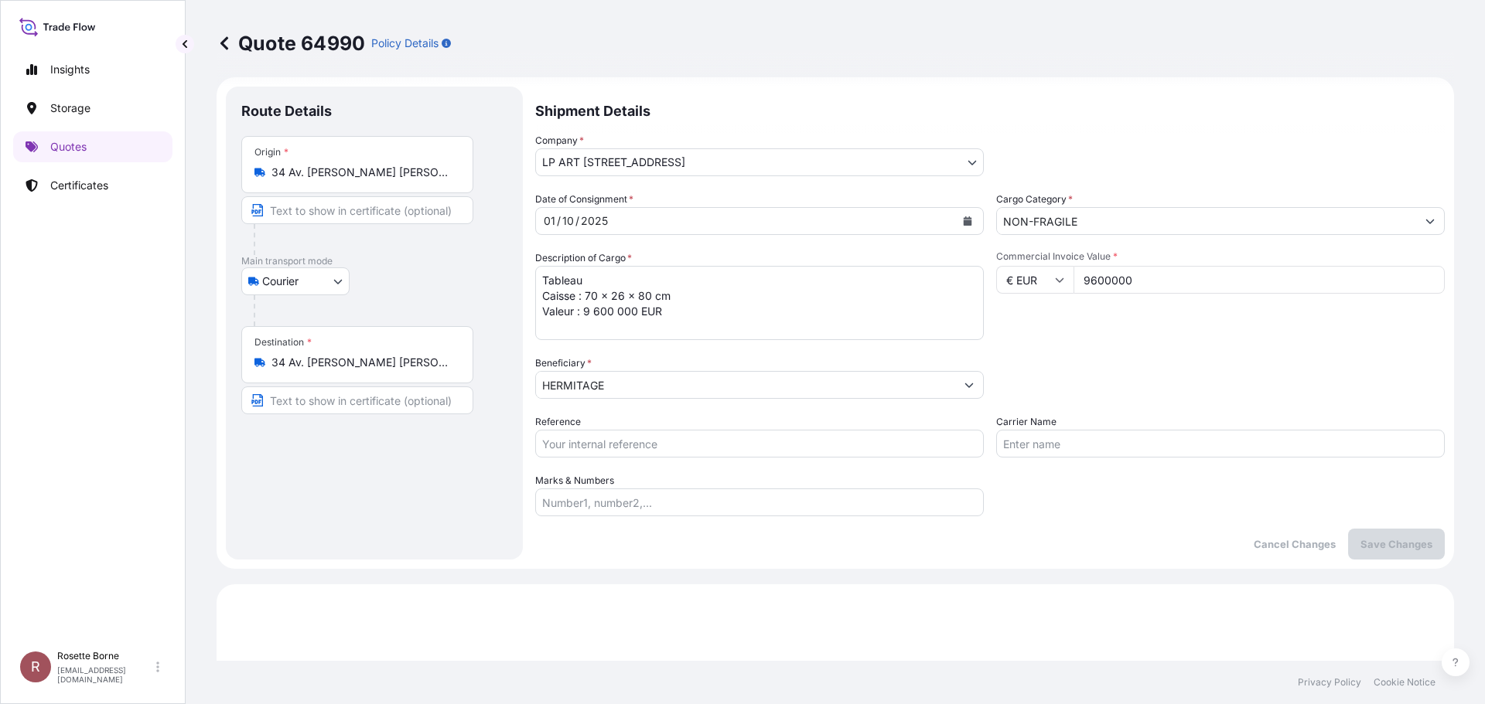
scroll to position [12, 0]
